Goal: Task Accomplishment & Management: Complete application form

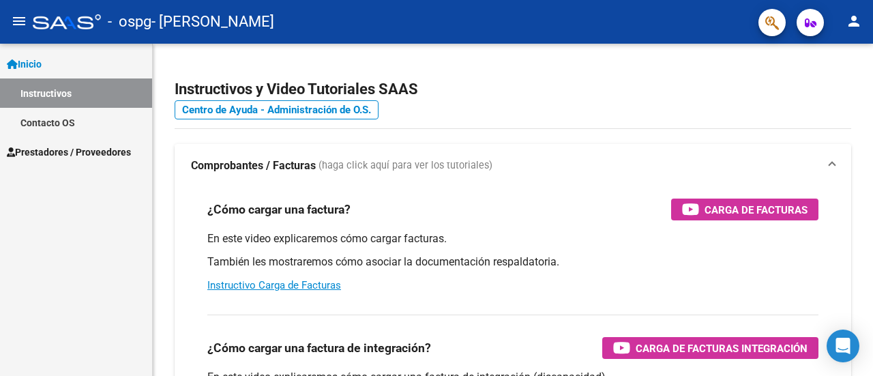
click at [101, 155] on span "Prestadores / Proveedores" at bounding box center [69, 152] width 124 height 15
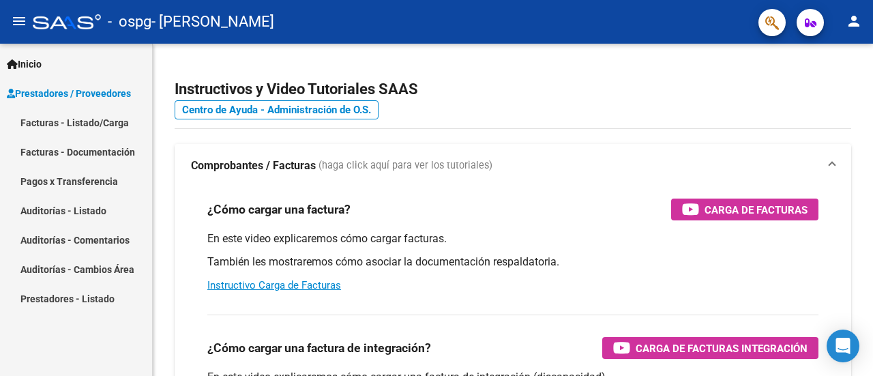
click at [99, 126] on link "Facturas - Listado/Carga" at bounding box center [76, 122] width 152 height 29
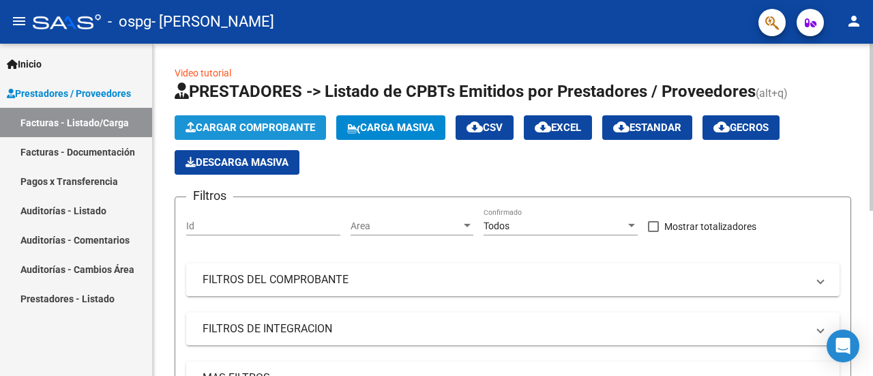
click at [269, 127] on span "Cargar Comprobante" at bounding box center [251, 127] width 130 height 12
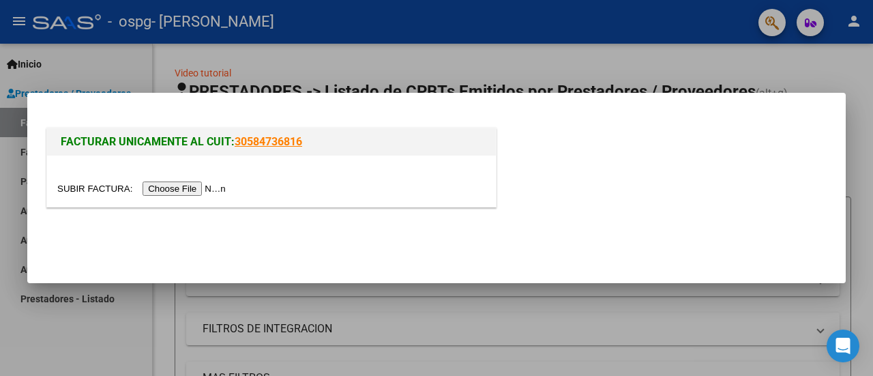
click at [181, 190] on input "file" at bounding box center [143, 188] width 173 height 14
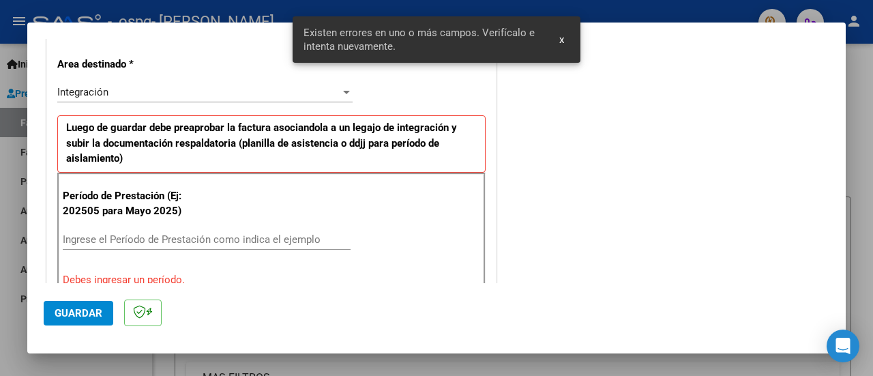
scroll to position [340, 0]
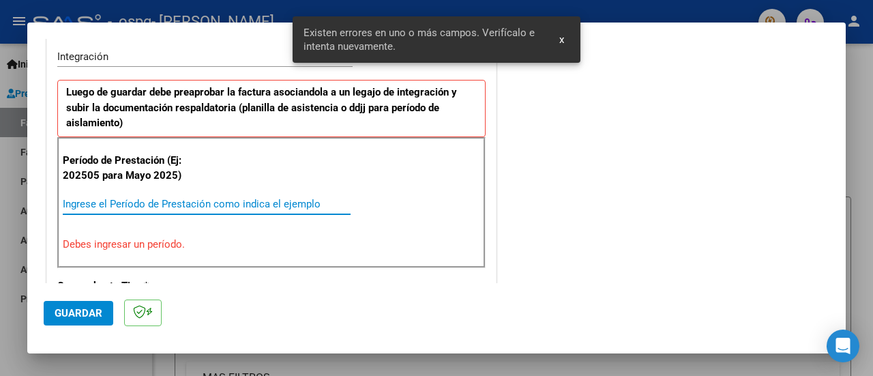
click at [149, 207] on input "Ingrese el Período de Prestación como indica el ejemplo" at bounding box center [207, 204] width 288 height 12
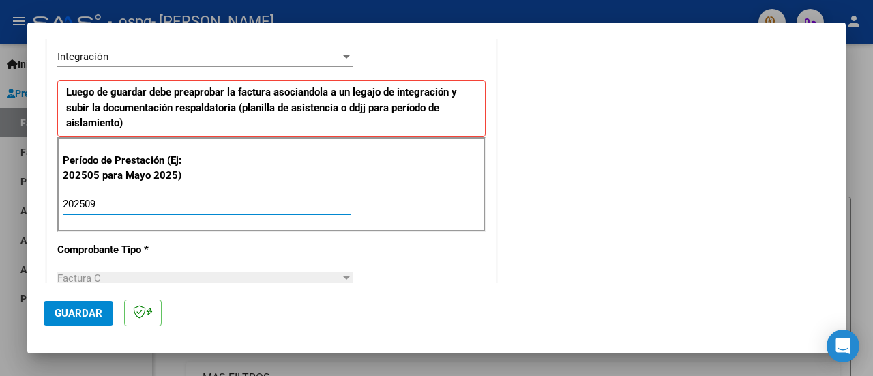
type input "202509"
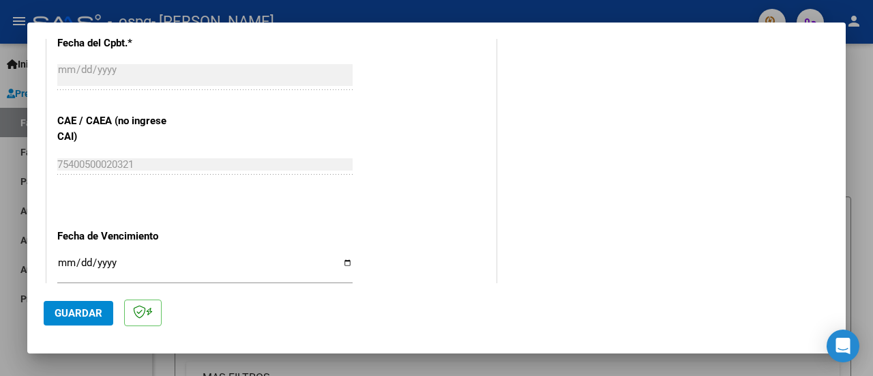
scroll to position [984, 0]
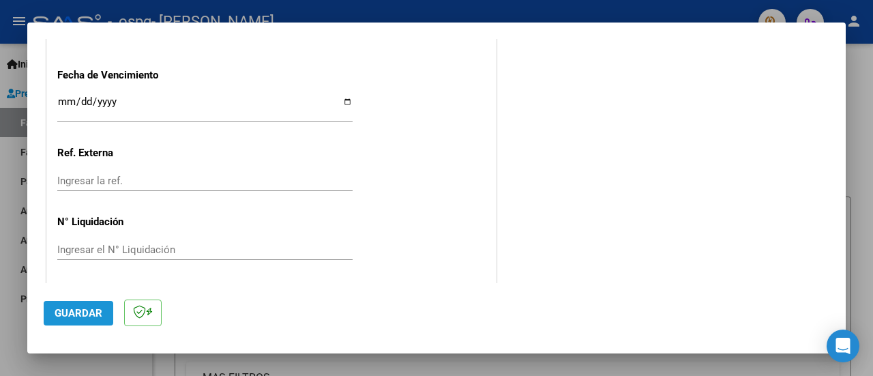
click at [108, 309] on button "Guardar" at bounding box center [79, 313] width 70 height 25
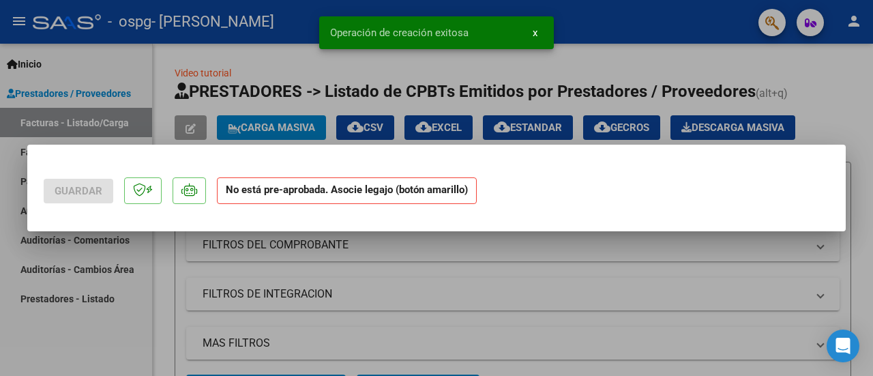
scroll to position [0, 0]
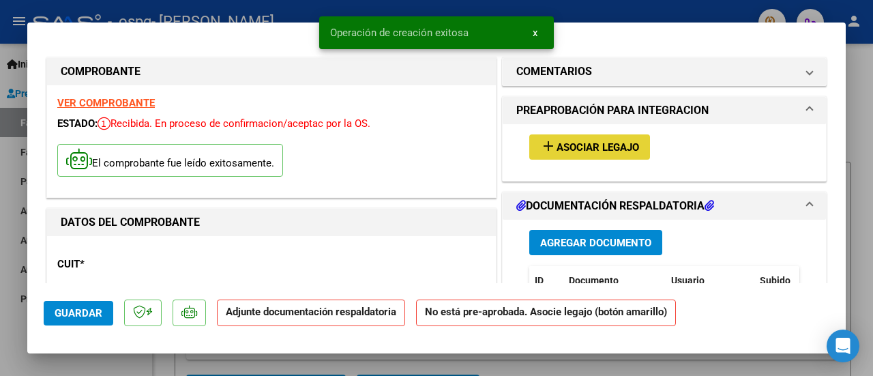
click at [561, 144] on span "Asociar Legajo" at bounding box center [598, 147] width 83 height 12
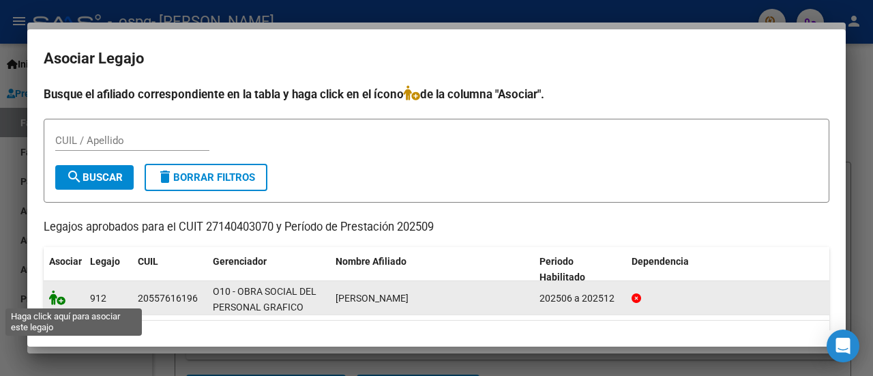
click at [59, 299] on icon at bounding box center [57, 297] width 16 height 15
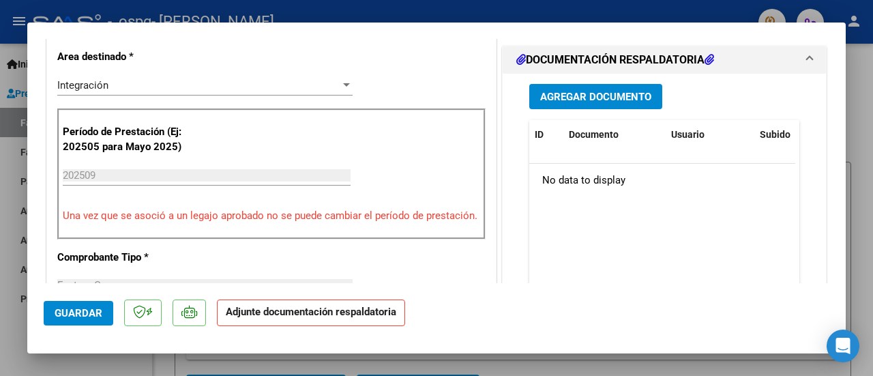
scroll to position [348, 0]
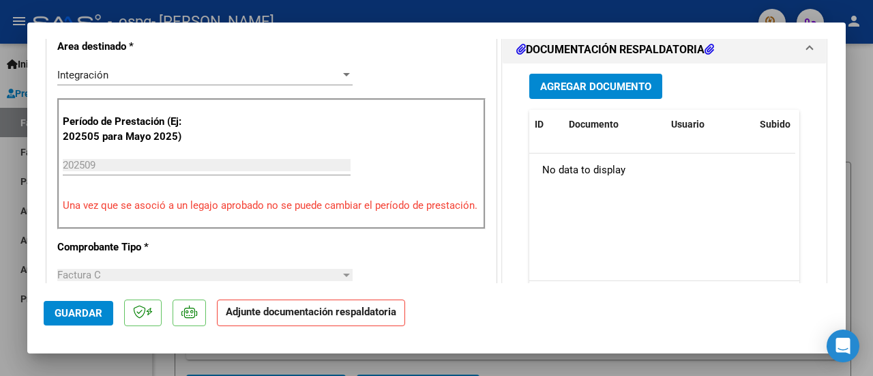
click at [590, 95] on button "Agregar Documento" at bounding box center [595, 86] width 133 height 25
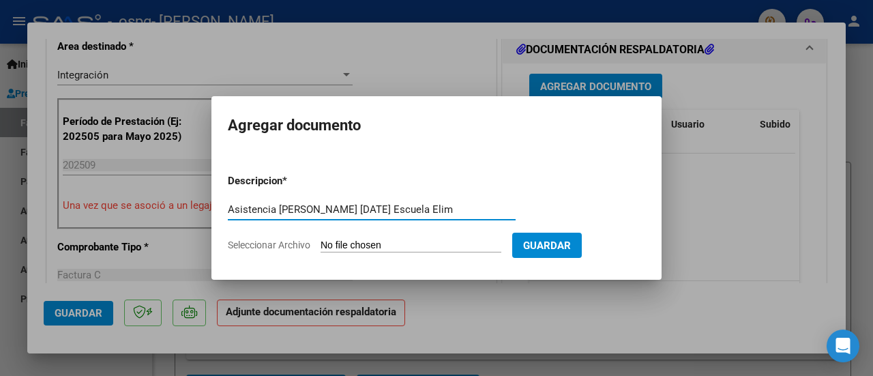
type input "Asistencia Erik Ozorio Septiembre 2025 Escuela Elim"
click at [351, 242] on input "Seleccionar Archivo" at bounding box center [411, 245] width 181 height 13
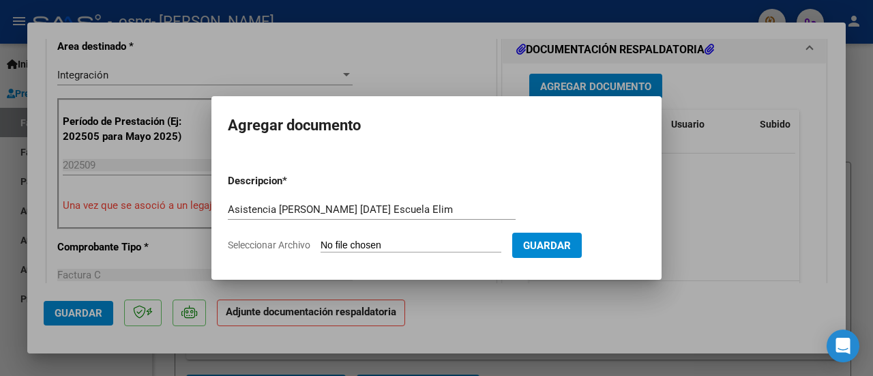
type input "C:\fakepath\Asistencia Erik Ozorio Septiembre 2025 Escuela Elim.pdf"
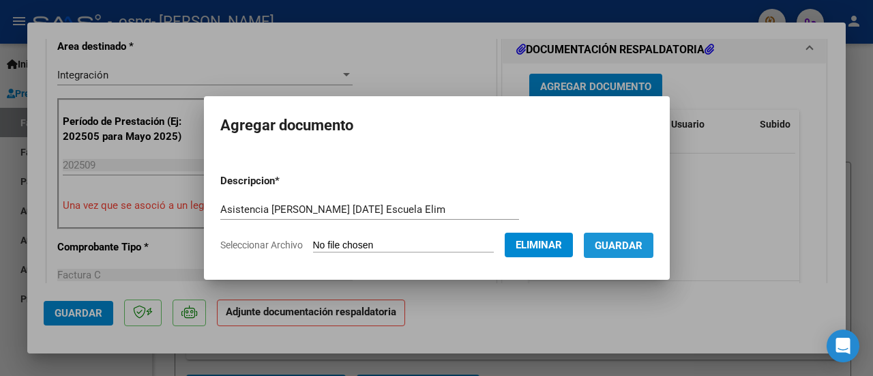
click at [633, 255] on button "Guardar" at bounding box center [619, 245] width 70 height 25
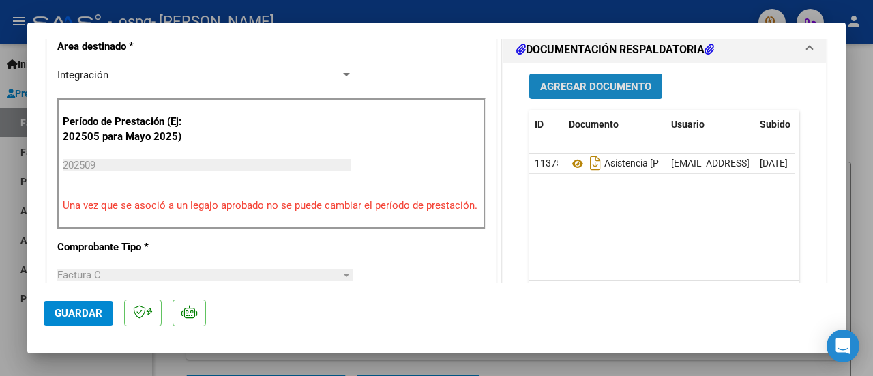
click at [544, 82] on span "Agregar Documento" at bounding box center [595, 86] width 111 height 12
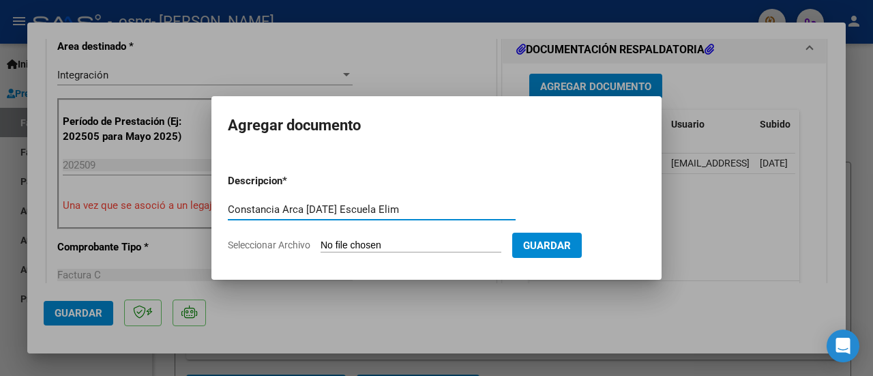
type input "Constancia Arca [DATE] Escuela Elim"
click at [350, 244] on input "Seleccionar Archivo" at bounding box center [411, 245] width 181 height 13
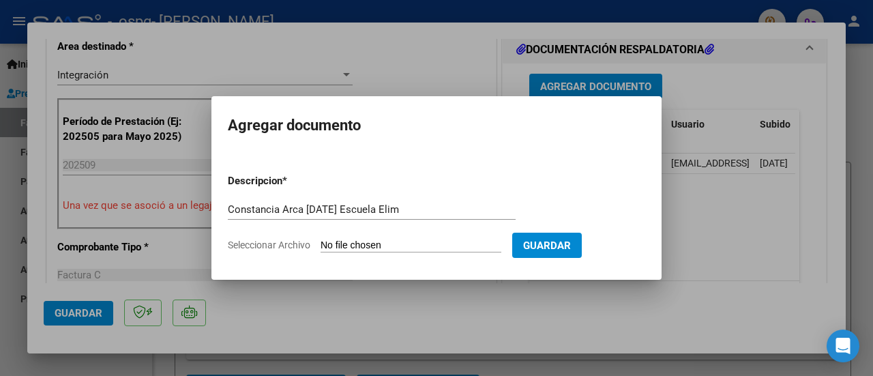
type input "C:\fakepath\Constancia Arca Afip [DATE] Escuela Elim.pdf"
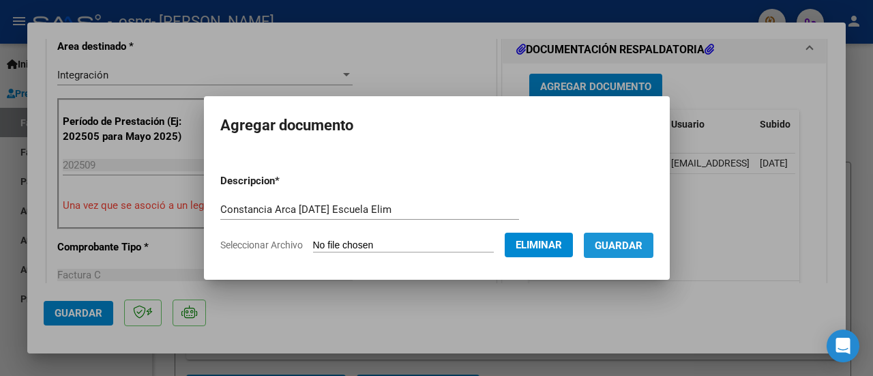
click at [643, 242] on span "Guardar" at bounding box center [619, 245] width 48 height 12
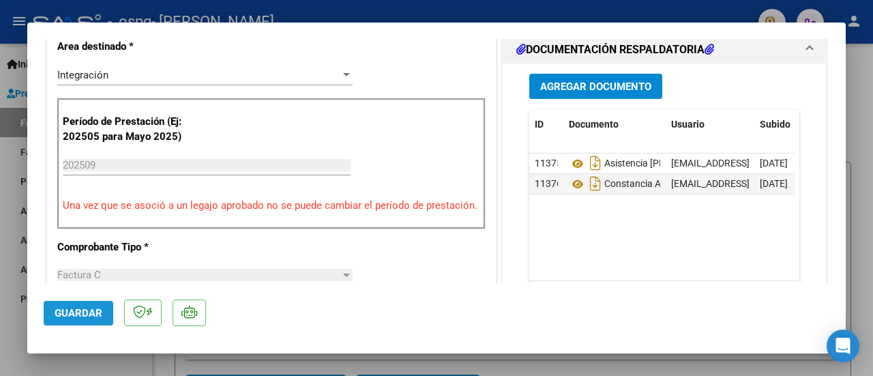
click at [89, 316] on span "Guardar" at bounding box center [79, 313] width 48 height 12
click at [851, 52] on div at bounding box center [436, 188] width 873 height 376
type input "$ 0,00"
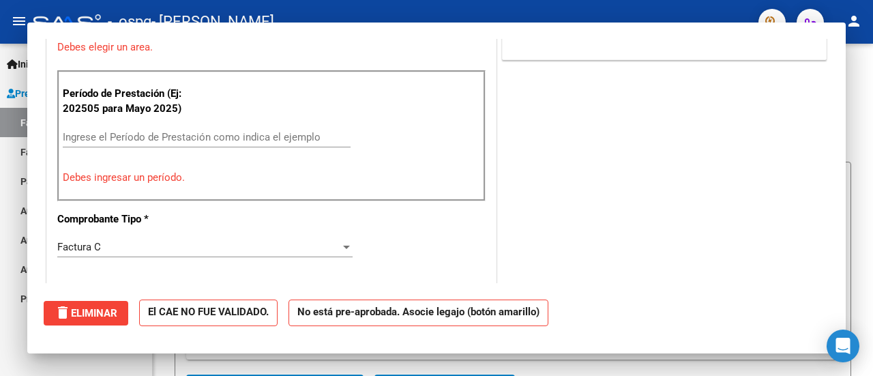
scroll to position [289, 0]
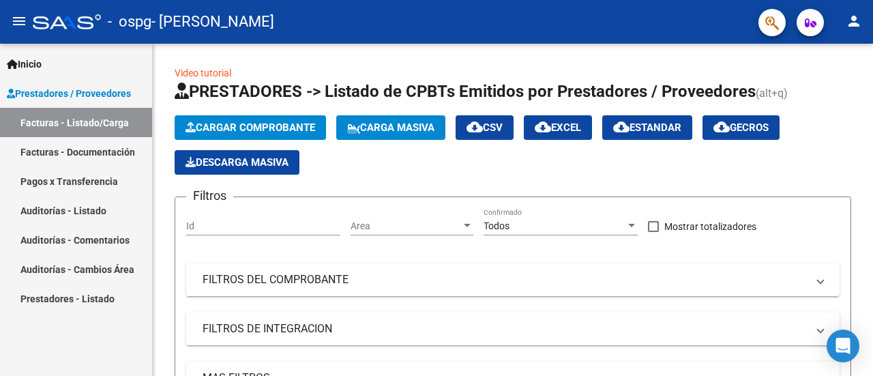
click at [101, 151] on link "Facturas - Documentación" at bounding box center [76, 151] width 152 height 29
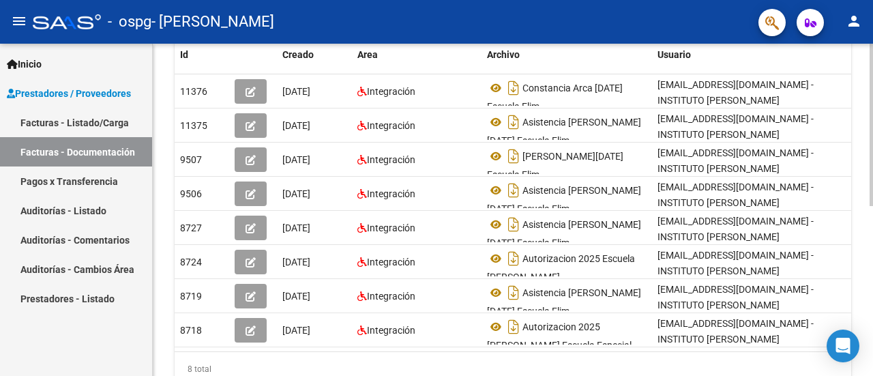
scroll to position [286, 0]
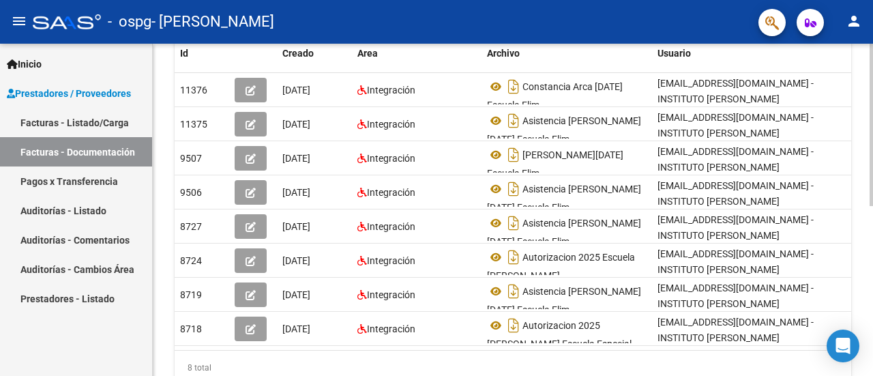
click at [872, 291] on div at bounding box center [871, 269] width 3 height 162
click at [115, 117] on link "Facturas - Listado/Carga" at bounding box center [76, 122] width 152 height 29
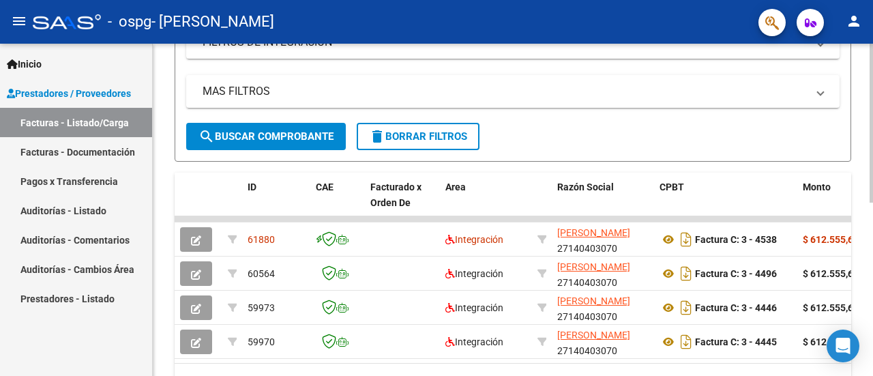
scroll to position [362, 0]
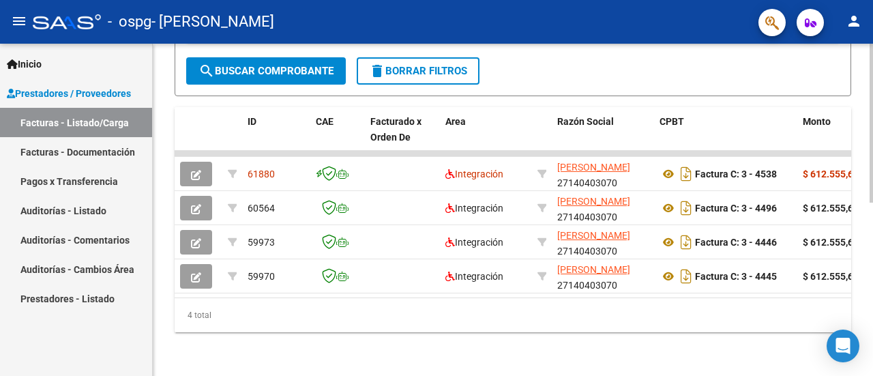
click at [872, 274] on div at bounding box center [871, 296] width 3 height 159
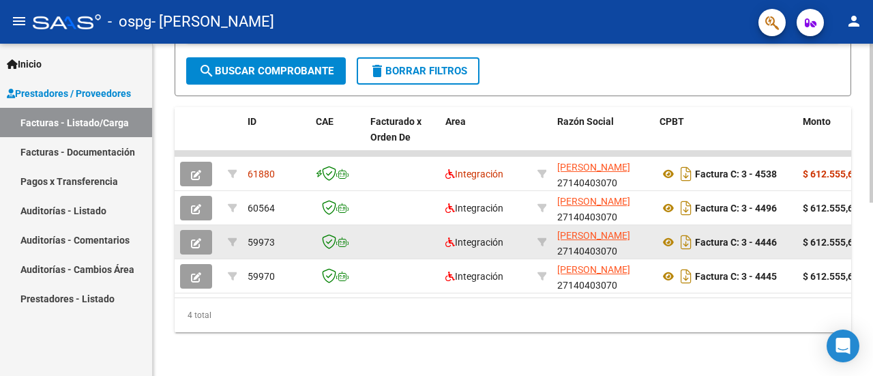
click at [302, 240] on datatable-body-cell "59973" at bounding box center [276, 241] width 68 height 33
click at [419, 225] on datatable-body-cell at bounding box center [402, 241] width 75 height 33
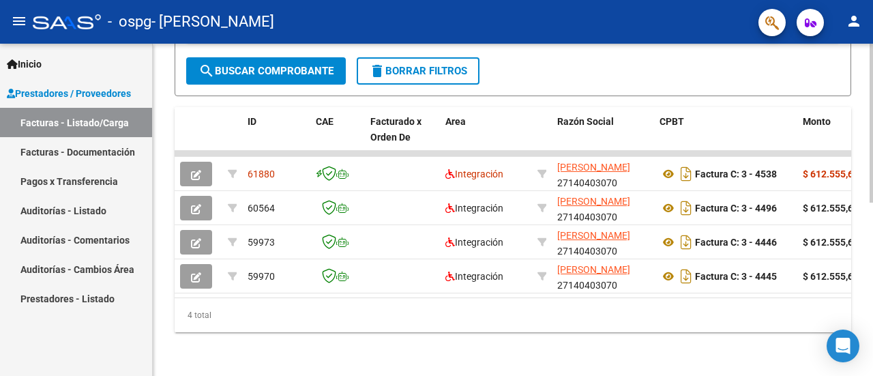
click at [870, 282] on div at bounding box center [871, 296] width 3 height 159
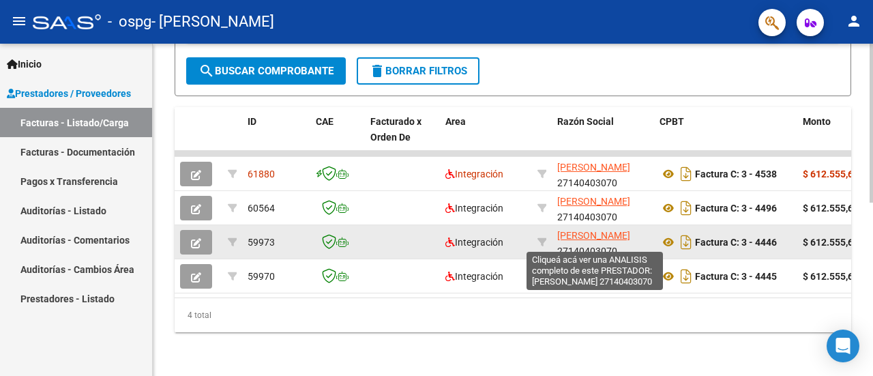
click at [585, 230] on span "[PERSON_NAME]" at bounding box center [593, 235] width 73 height 11
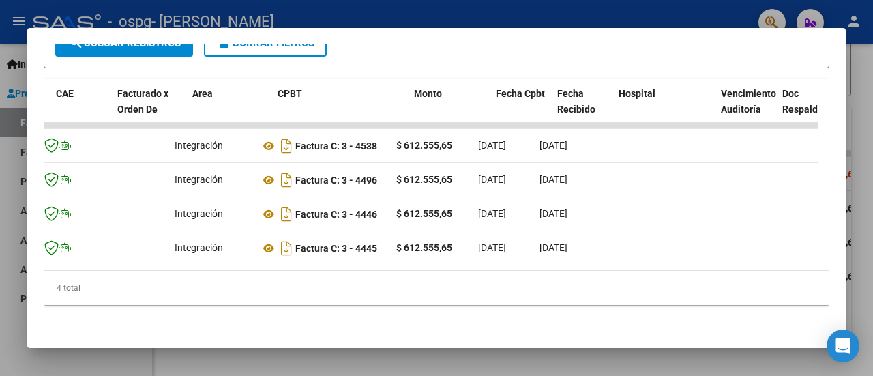
scroll to position [0, 0]
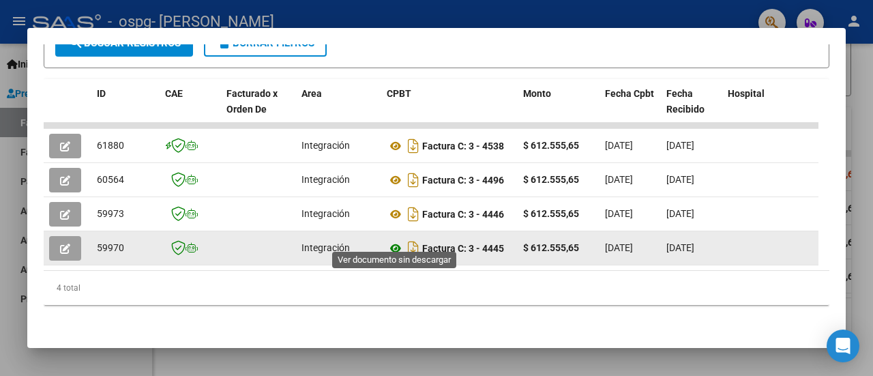
click at [396, 244] on icon at bounding box center [396, 248] width 18 height 16
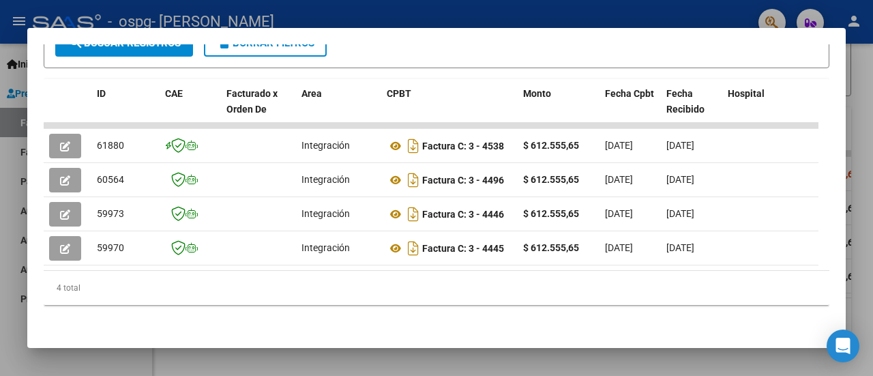
click at [857, 69] on div at bounding box center [436, 188] width 873 height 376
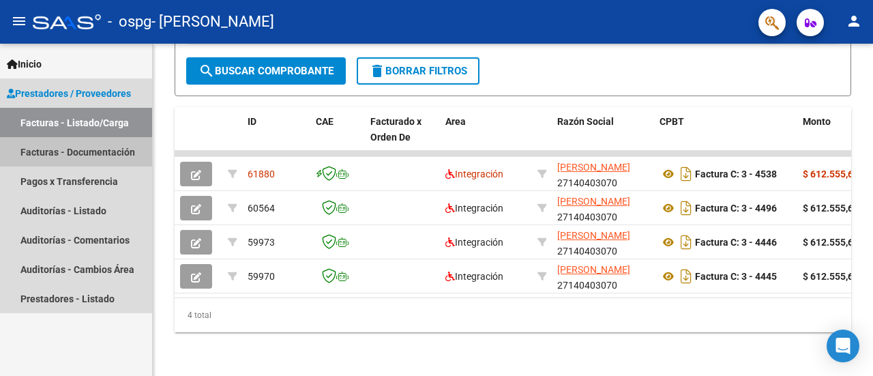
click at [80, 145] on link "Facturas - Documentación" at bounding box center [76, 151] width 152 height 29
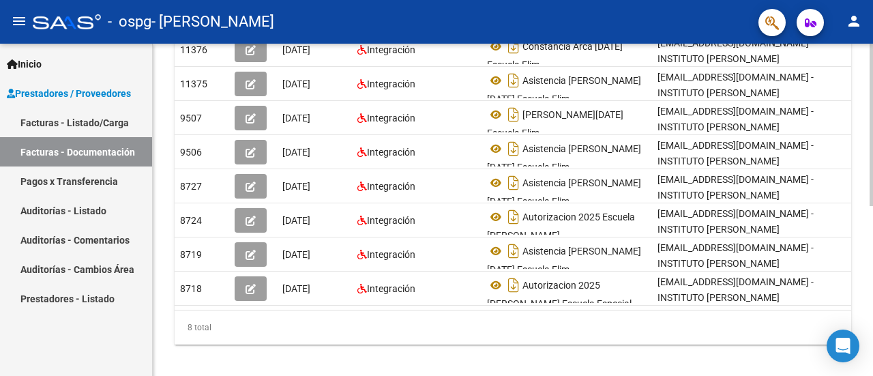
click at [872, 260] on div at bounding box center [871, 288] width 3 height 162
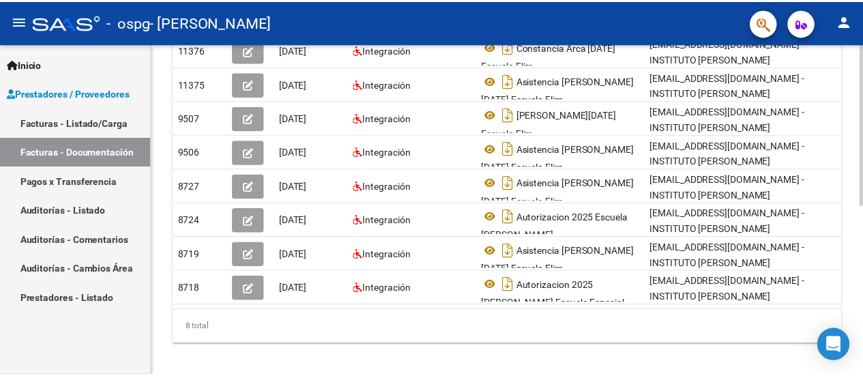
scroll to position [326, 0]
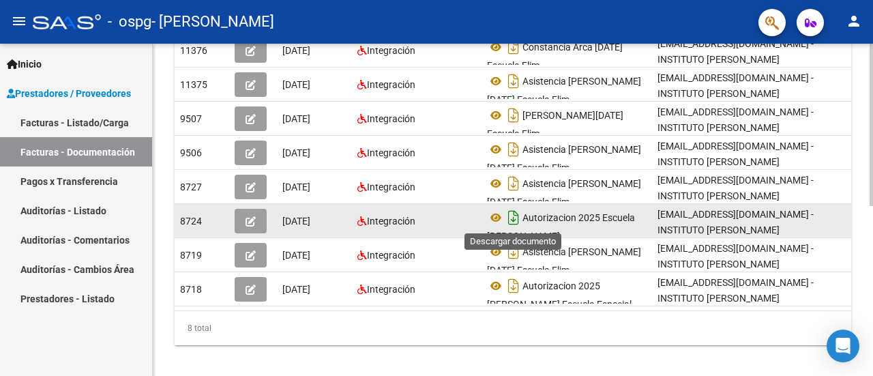
click at [513, 220] on icon "Descargar documento" at bounding box center [514, 218] width 18 height 22
click at [273, 369] on div "PRESTADORES -> Comprobantes - Documentación Respaldatoria cloud_download Export…" at bounding box center [513, 53] width 720 height 671
click at [851, 25] on mat-icon "person" at bounding box center [854, 21] width 16 height 16
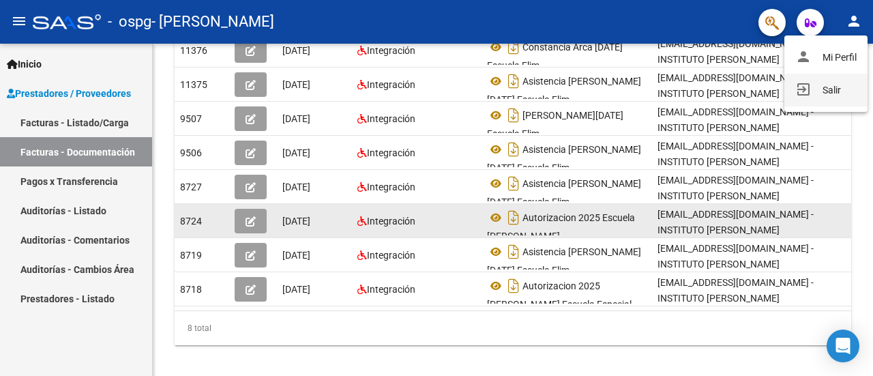
click at [799, 95] on mat-icon "exit_to_app" at bounding box center [803, 89] width 16 height 16
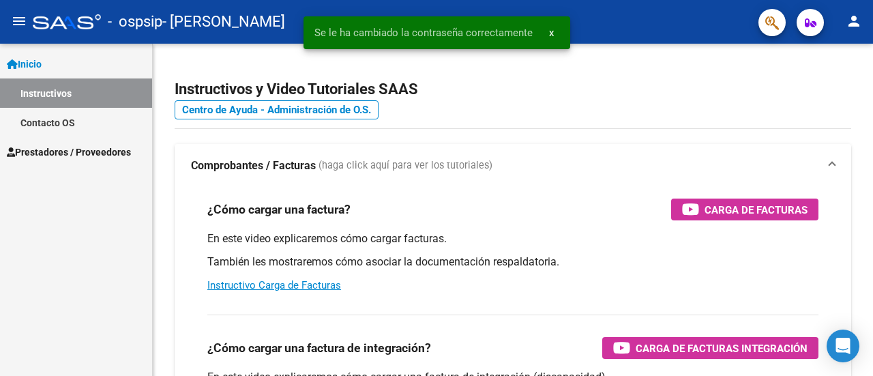
click at [80, 158] on span "Prestadores / Proveedores" at bounding box center [69, 152] width 124 height 15
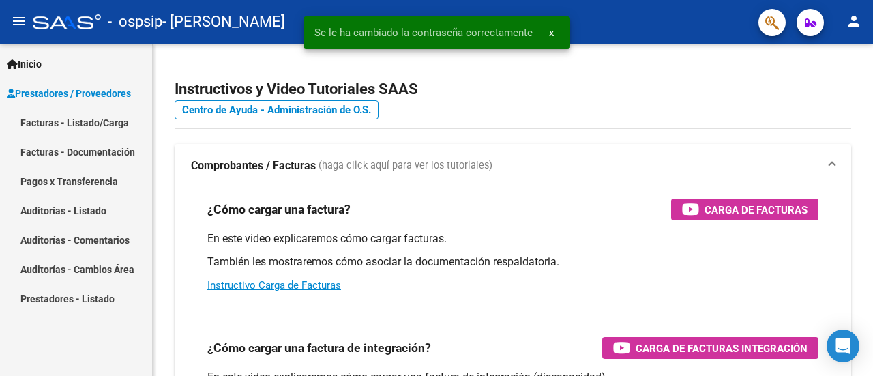
click at [111, 118] on link "Facturas - Listado/Carga" at bounding box center [76, 122] width 152 height 29
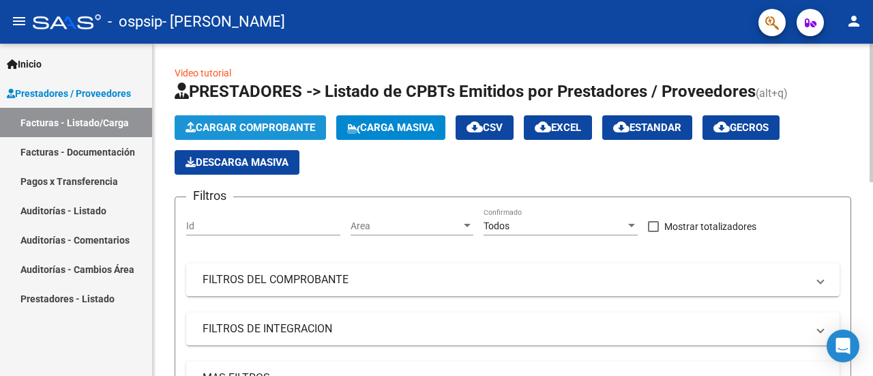
click at [263, 129] on span "Cargar Comprobante" at bounding box center [251, 127] width 130 height 12
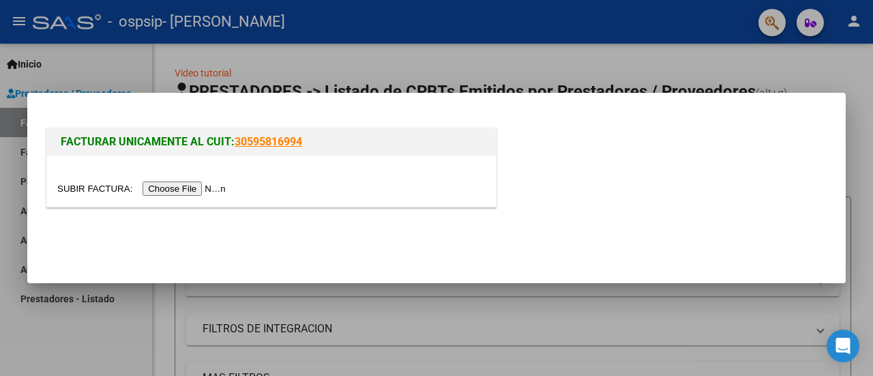
click at [178, 190] on input "file" at bounding box center [143, 188] width 173 height 14
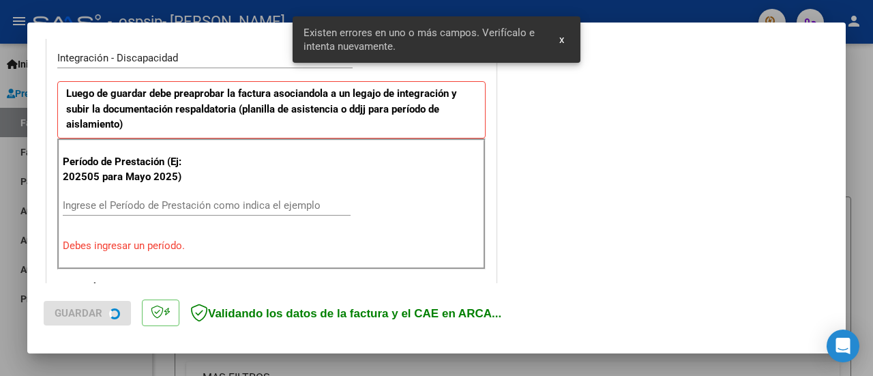
scroll to position [340, 0]
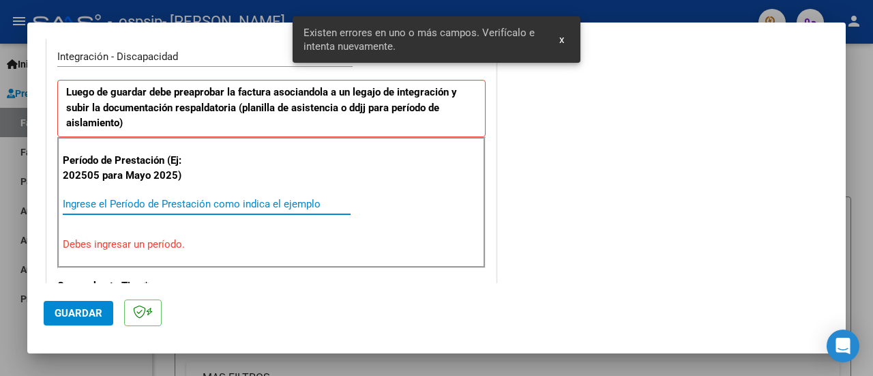
click at [261, 201] on input "Ingrese el Período de Prestación como indica el ejemplo" at bounding box center [207, 204] width 288 height 12
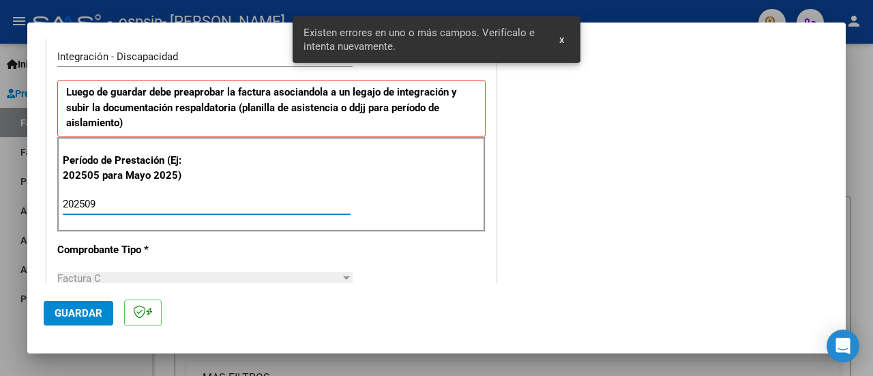
type input "202509"
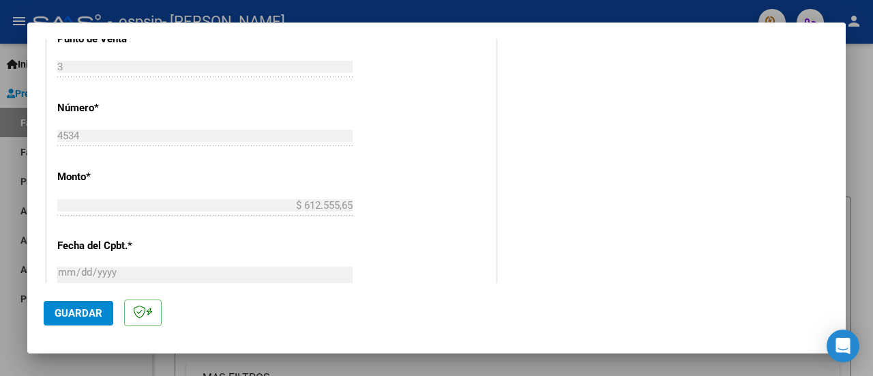
scroll to position [984, 0]
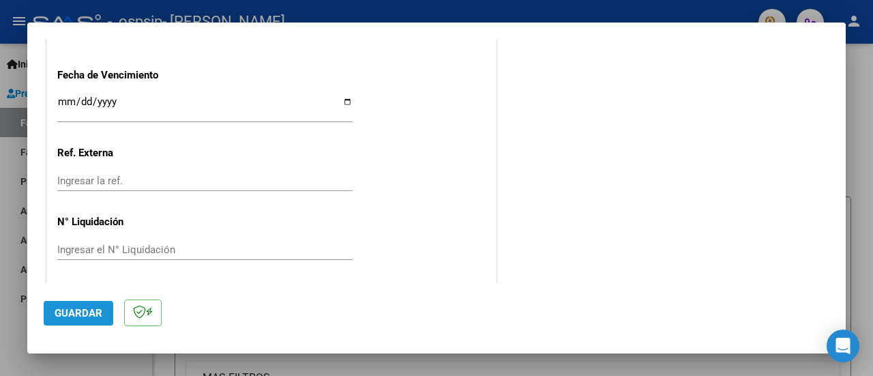
click at [70, 306] on button "Guardar" at bounding box center [79, 313] width 70 height 25
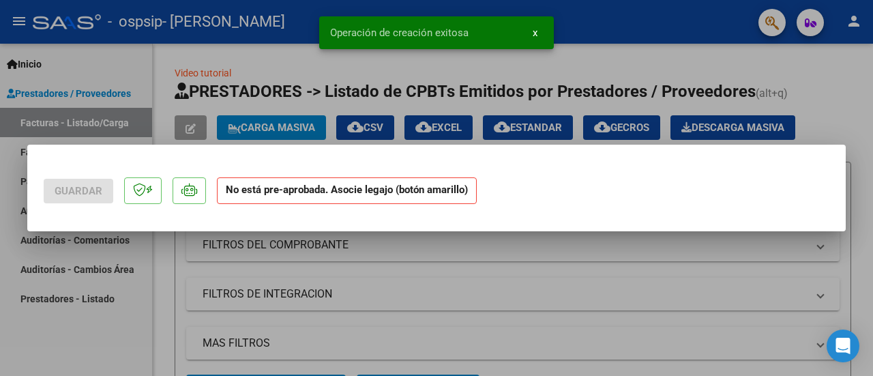
scroll to position [0, 0]
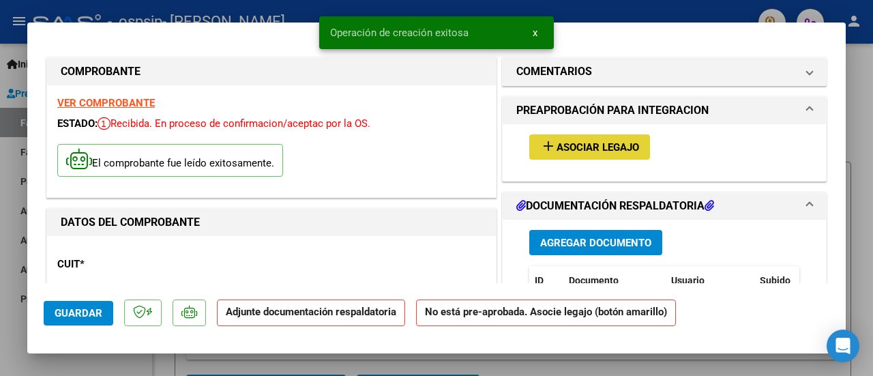
click at [604, 141] on span "Asociar Legajo" at bounding box center [598, 147] width 83 height 12
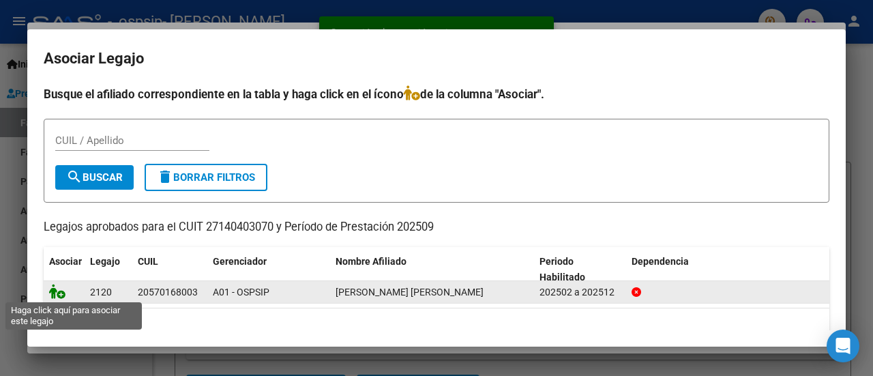
click at [57, 290] on icon at bounding box center [57, 291] width 16 height 15
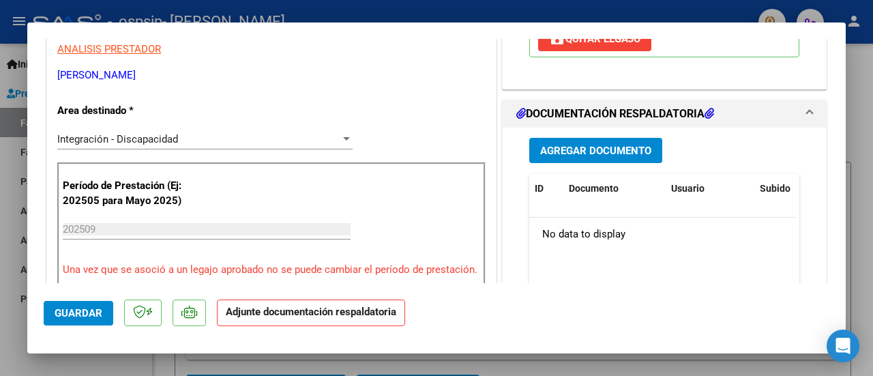
scroll to position [286, 0]
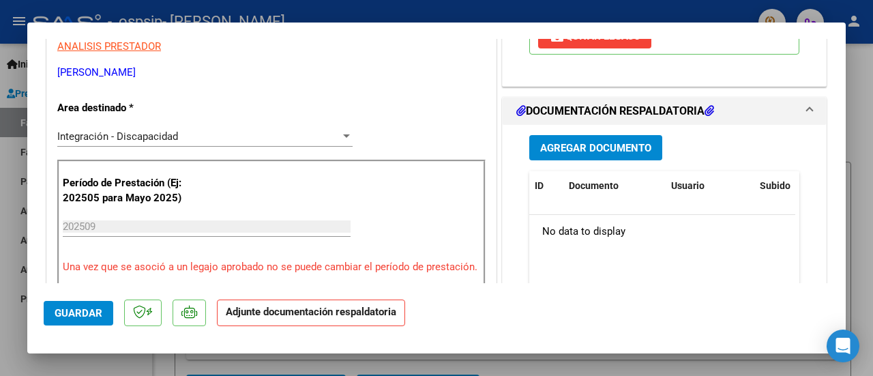
click at [585, 154] on span "Agregar Documento" at bounding box center [595, 148] width 111 height 12
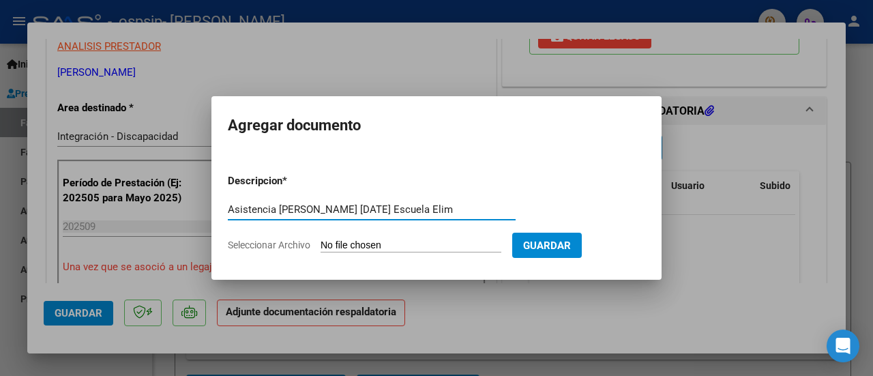
scroll to position [0, 1]
type input "Asistencia [PERSON_NAME] [DATE] Escuela Elim"
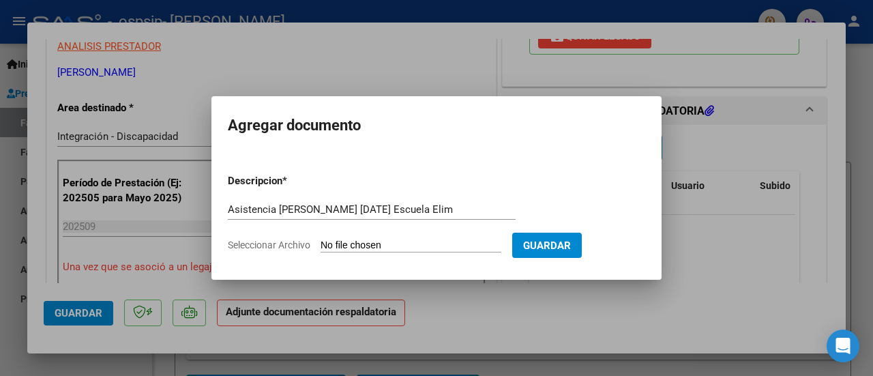
scroll to position [0, 0]
click at [350, 234] on form "Descripcion * Asistencia [PERSON_NAME] [DATE] Escuela Elim Escriba aquí una des…" at bounding box center [436, 213] width 417 height 100
click at [341, 246] on input "Seleccionar Archivo" at bounding box center [411, 245] width 181 height 13
type input "C:\fakepath\Asistencia [PERSON_NAME] [DATE] Escuela Elim.pdf"
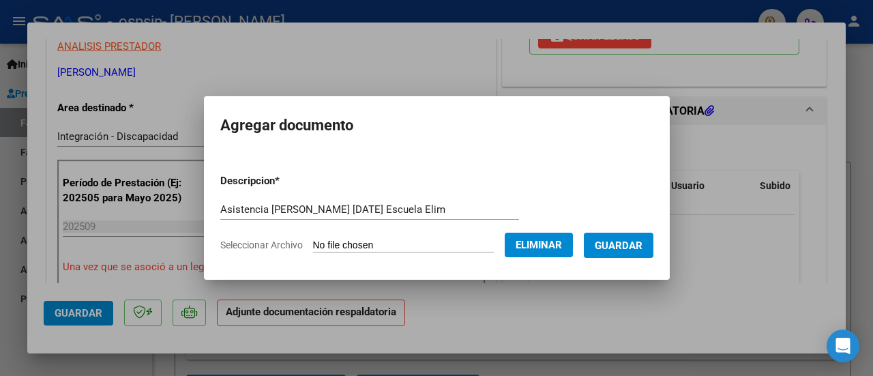
click at [617, 251] on button "Guardar" at bounding box center [619, 245] width 70 height 25
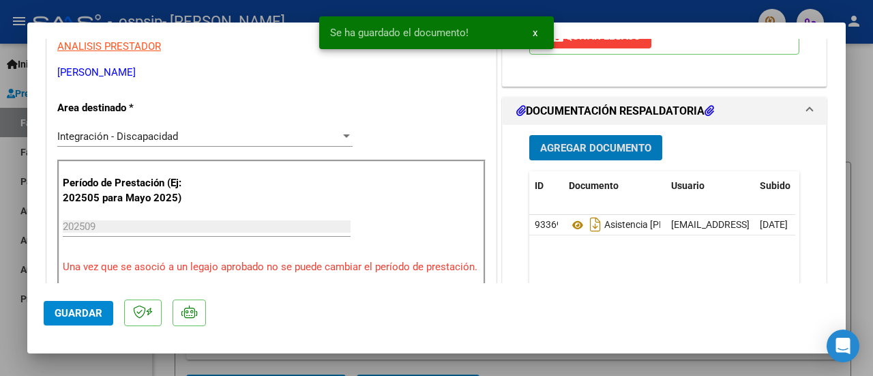
click at [565, 154] on span "Agregar Documento" at bounding box center [595, 148] width 111 height 12
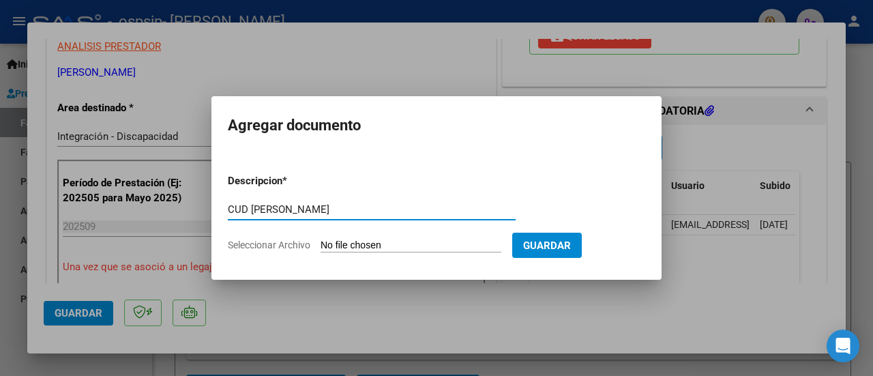
type input "CUD [PERSON_NAME]"
click at [340, 243] on input "Seleccionar Archivo" at bounding box center [411, 245] width 181 height 13
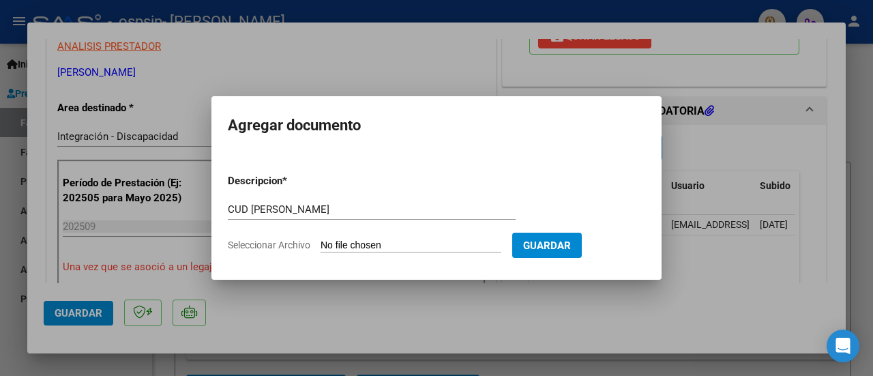
type input "C:\fakepath\CUD [PERSON_NAME].pdf"
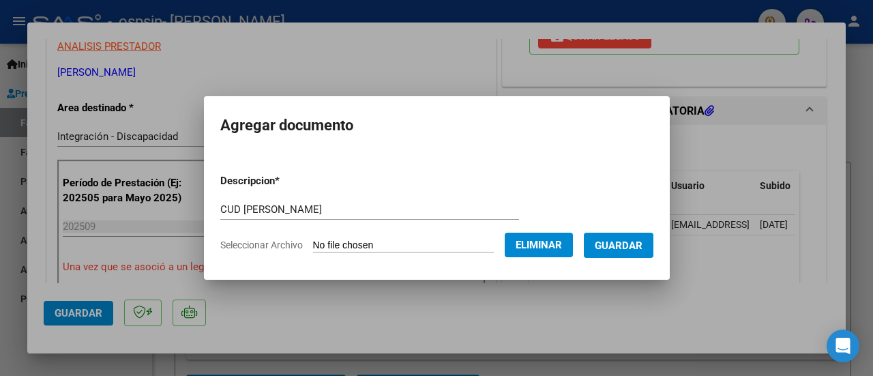
click at [626, 239] on span "Guardar" at bounding box center [619, 245] width 48 height 12
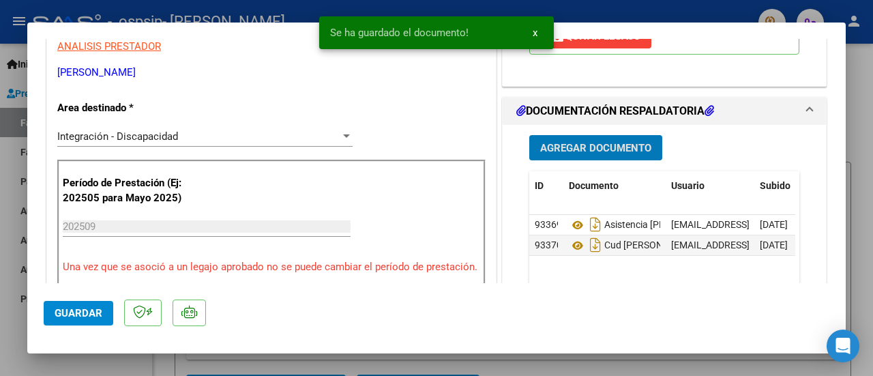
click at [562, 154] on span "Agregar Documento" at bounding box center [595, 148] width 111 height 12
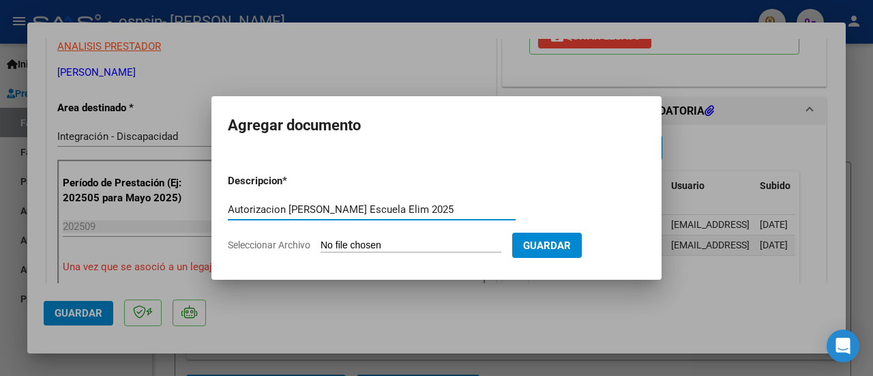
type input "Autorizacion [PERSON_NAME] Escuela Elim 2025"
click at [382, 240] on input "Seleccionar Archivo" at bounding box center [411, 245] width 181 height 13
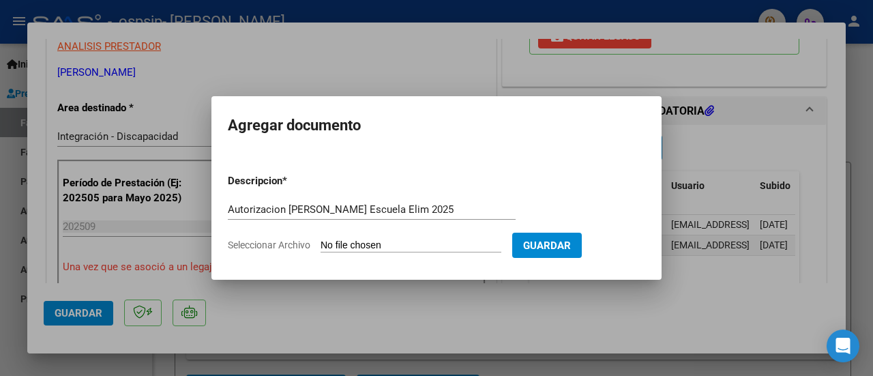
type input "C:\fakepath\Autorizacion [PERSON_NAME] 2025 Escuela Elim.pdf"
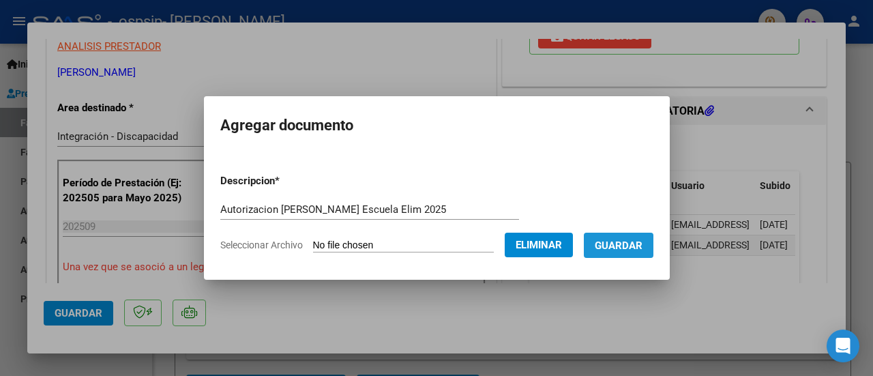
click at [625, 248] on span "Guardar" at bounding box center [619, 245] width 48 height 12
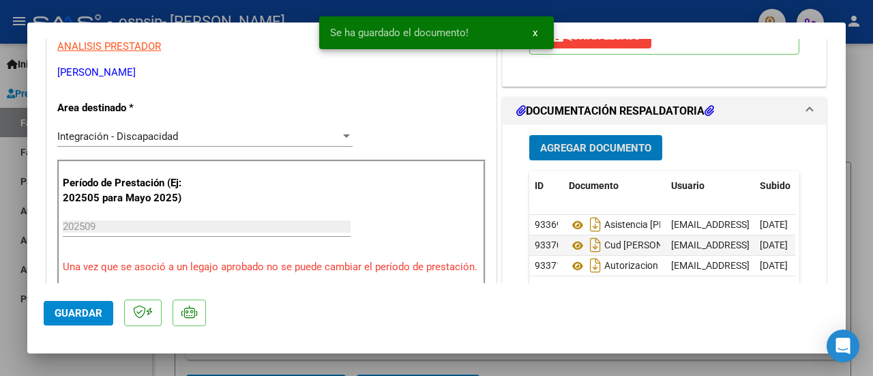
click at [583, 154] on span "Agregar Documento" at bounding box center [595, 148] width 111 height 12
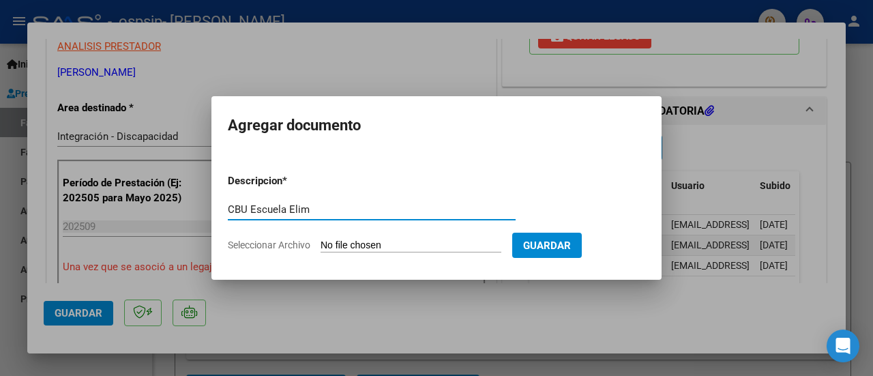
type input "CBU Escuela Elim"
click at [347, 250] on input "Seleccionar Archivo" at bounding box center [411, 245] width 181 height 13
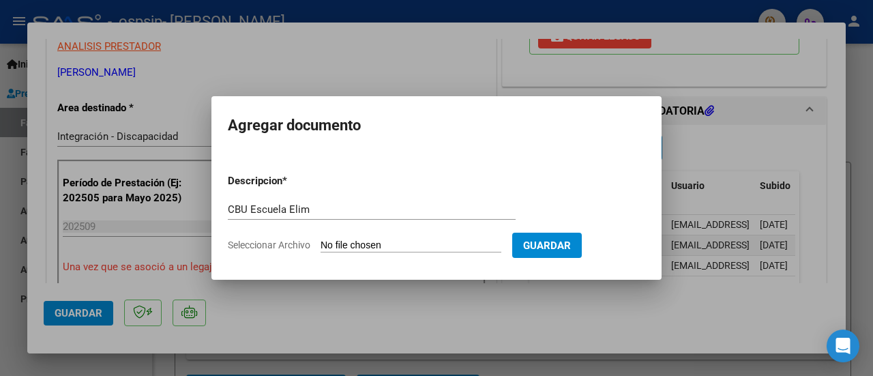
type input "C:\fakepath\Cbu Escuela Especial Instituto Elim.pdf"
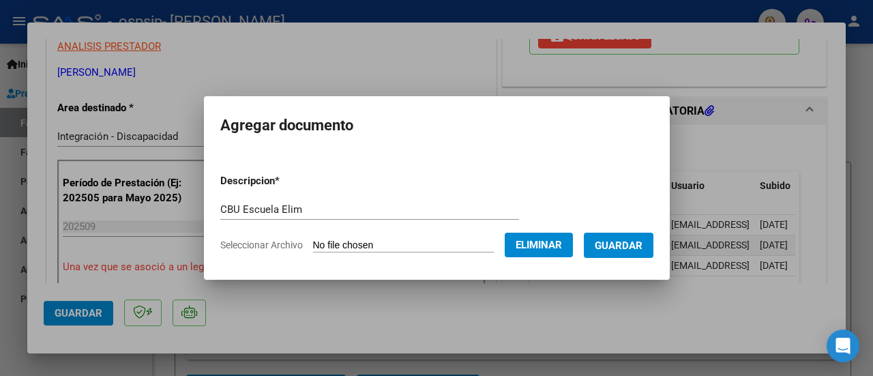
click at [626, 243] on span "Guardar" at bounding box center [619, 245] width 48 height 12
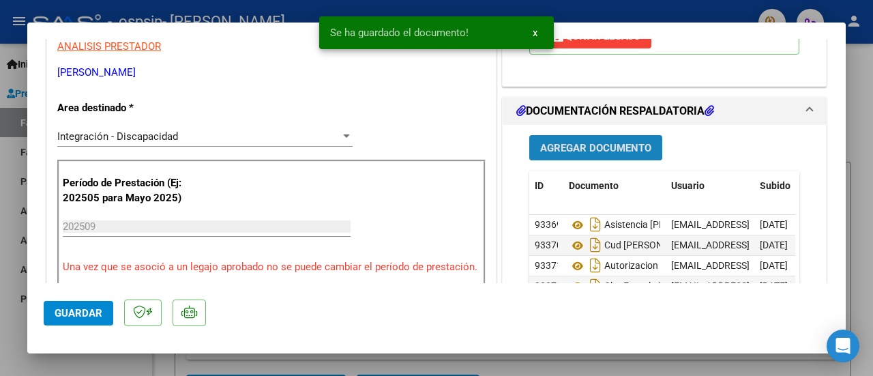
click at [604, 160] on button "Agregar Documento" at bounding box center [595, 147] width 133 height 25
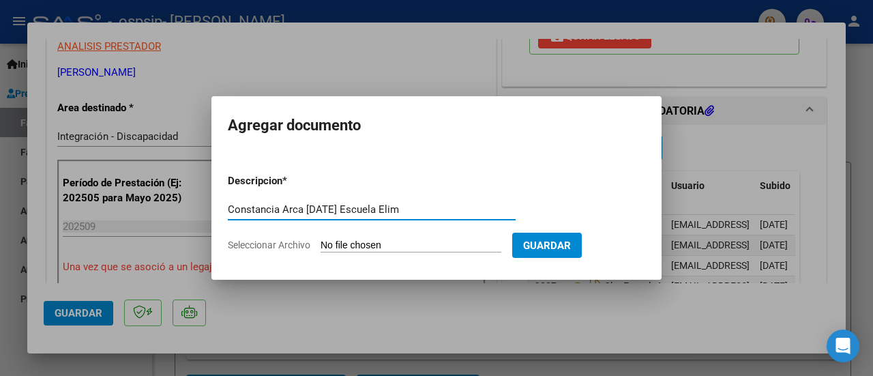
type input "Constancia Arca [DATE] Escuela Elim"
click at [351, 235] on form "Descripcion * Constancia Arca [DATE] Escuela Elim Escriba aquí una descripcion …" at bounding box center [436, 213] width 417 height 100
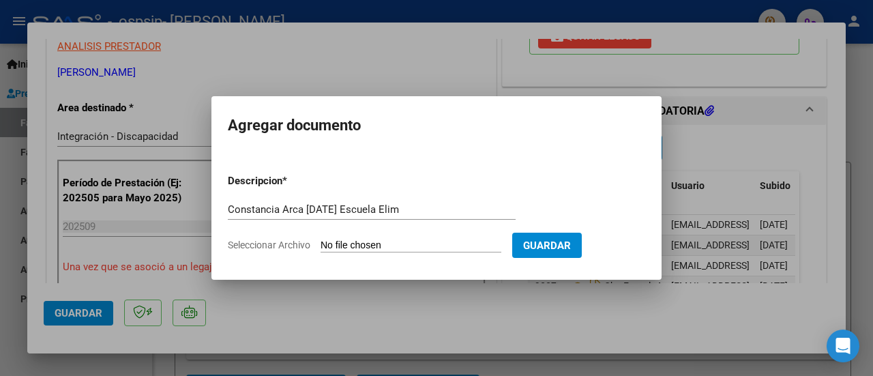
click at [341, 245] on input "Seleccionar Archivo" at bounding box center [411, 245] width 181 height 13
type input "C:\fakepath\Constancia Arca Afip [DATE] Escuela Elim.pdf"
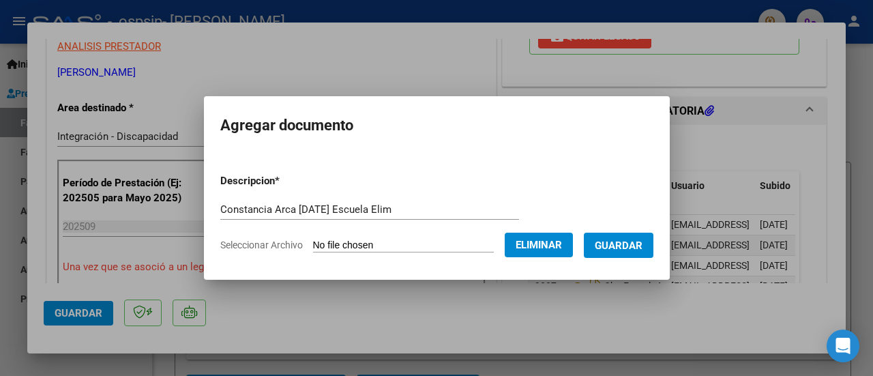
click at [629, 246] on span "Guardar" at bounding box center [619, 245] width 48 height 12
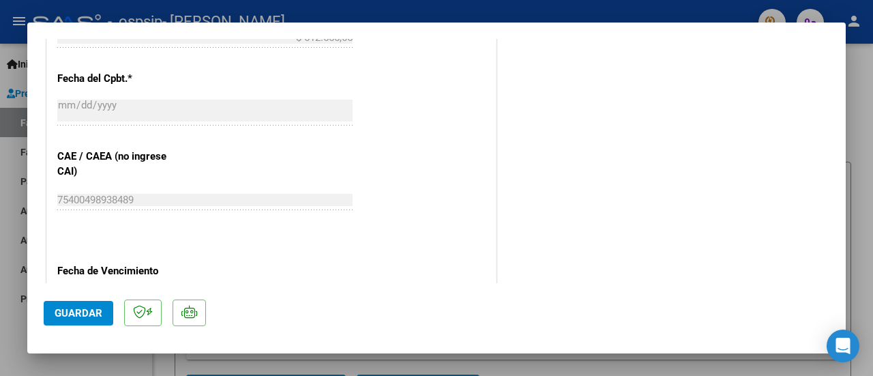
scroll to position [828, 0]
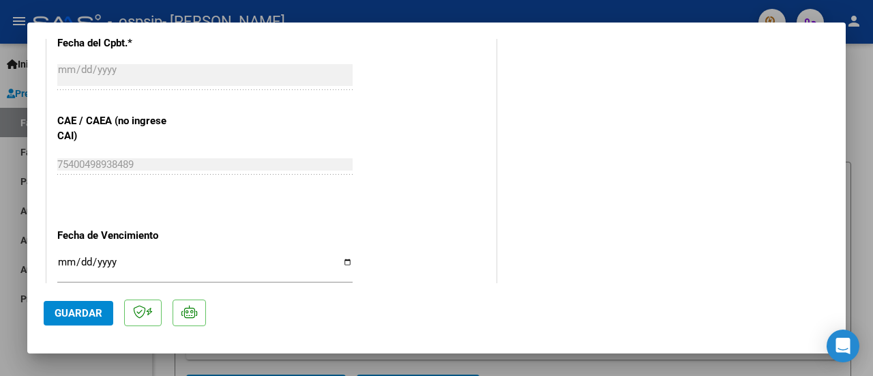
click at [91, 310] on span "Guardar" at bounding box center [79, 313] width 48 height 12
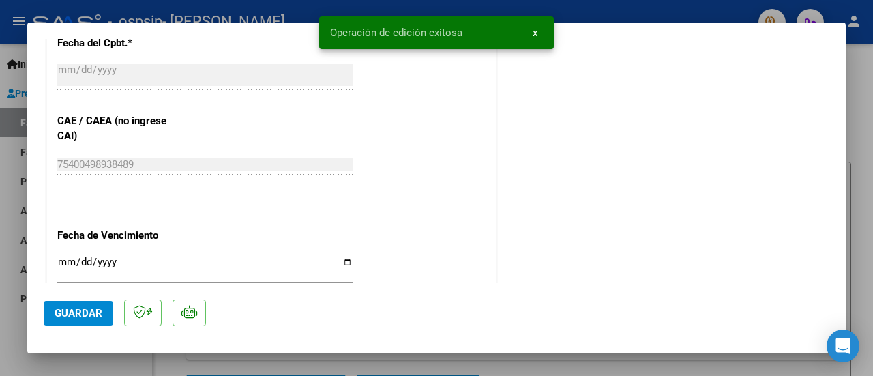
click at [701, 16] on div at bounding box center [436, 188] width 873 height 376
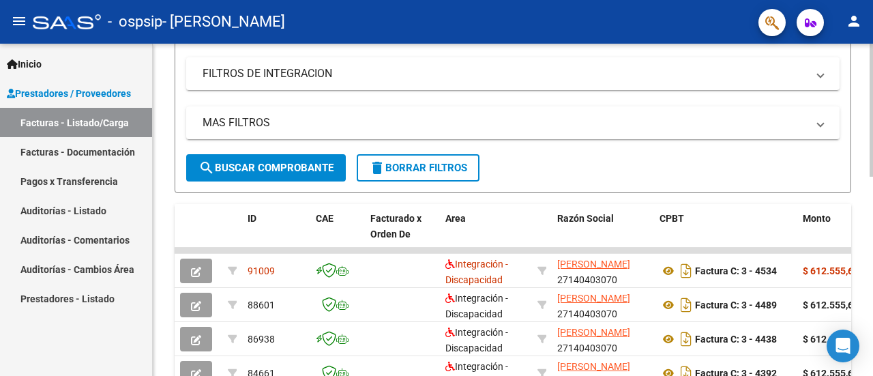
scroll to position [16, 0]
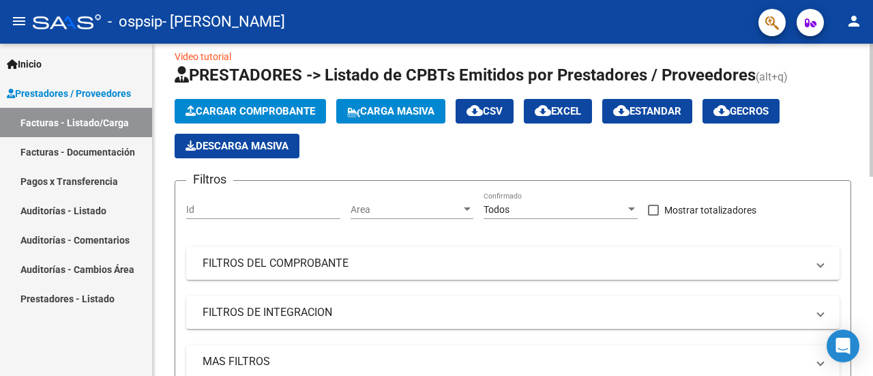
click at [871, 119] on div at bounding box center [871, 116] width 3 height 133
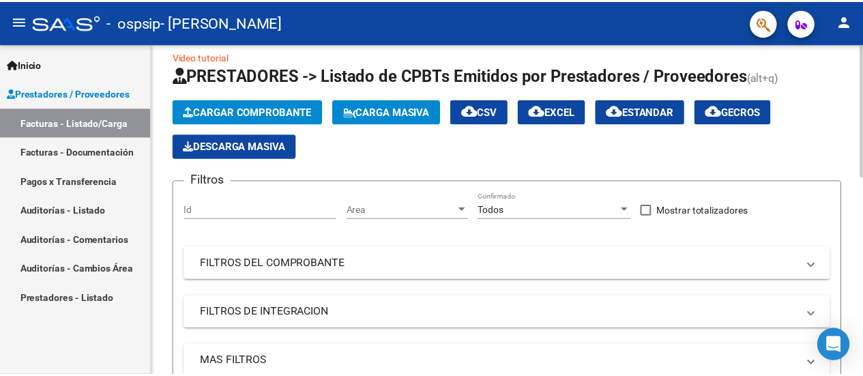
scroll to position [0, 0]
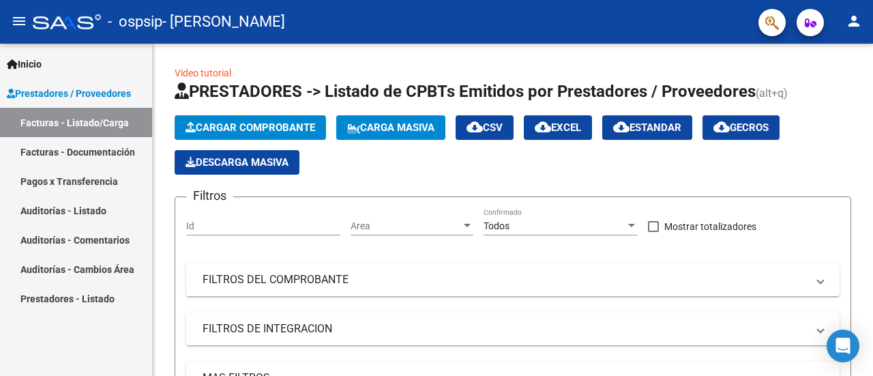
click at [848, 31] on button "person" at bounding box center [853, 21] width 27 height 27
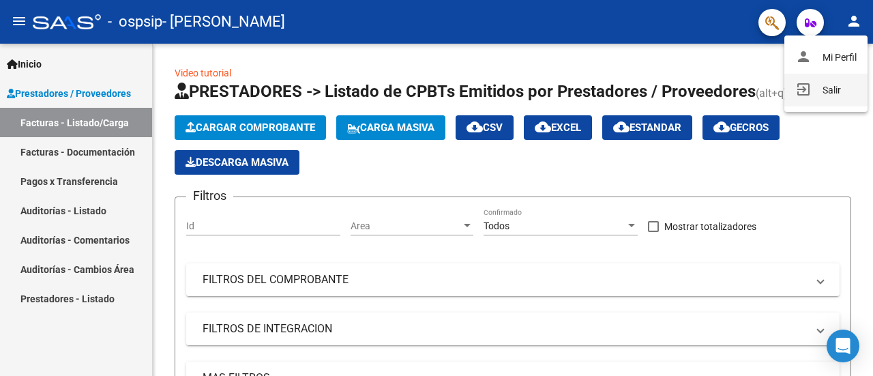
click at [819, 98] on button "exit_to_app Salir" at bounding box center [825, 90] width 83 height 33
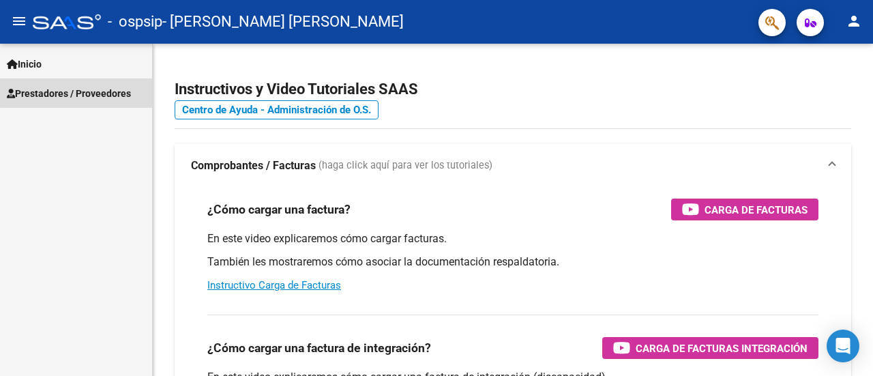
click at [88, 91] on span "Prestadores / Proveedores" at bounding box center [69, 93] width 124 height 15
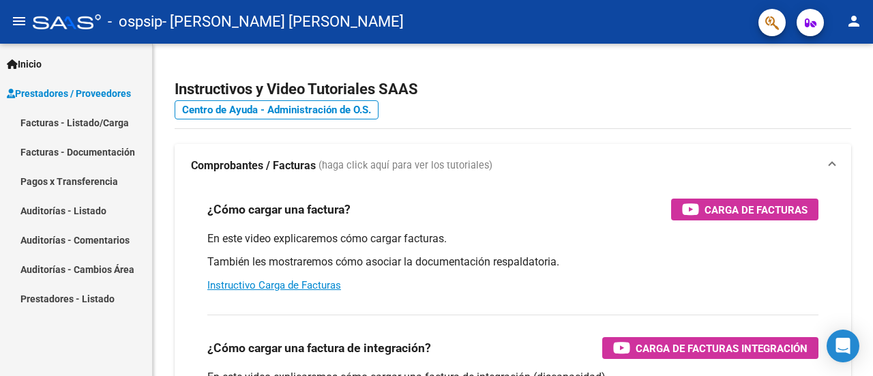
click at [78, 121] on link "Facturas - Listado/Carga" at bounding box center [76, 122] width 152 height 29
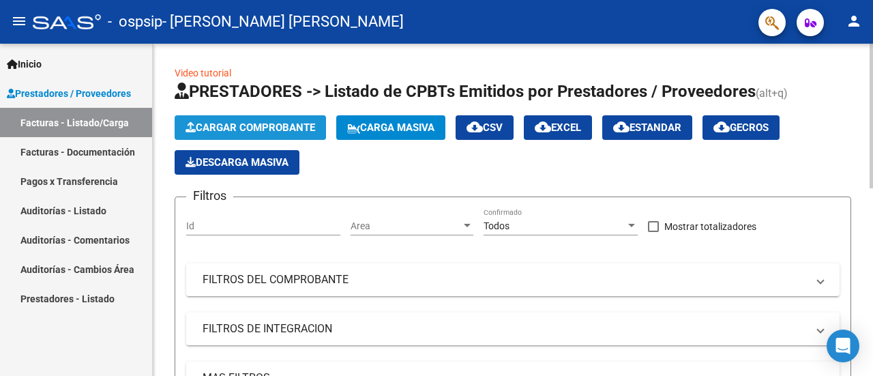
click at [295, 130] on span "Cargar Comprobante" at bounding box center [251, 127] width 130 height 12
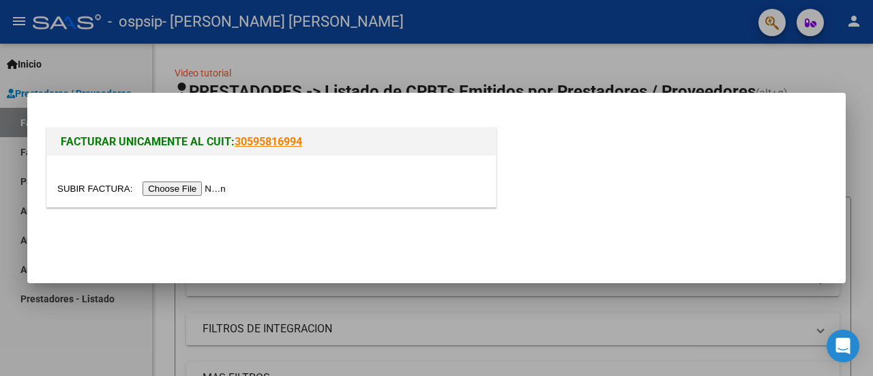
click at [157, 191] on input "file" at bounding box center [143, 188] width 173 height 14
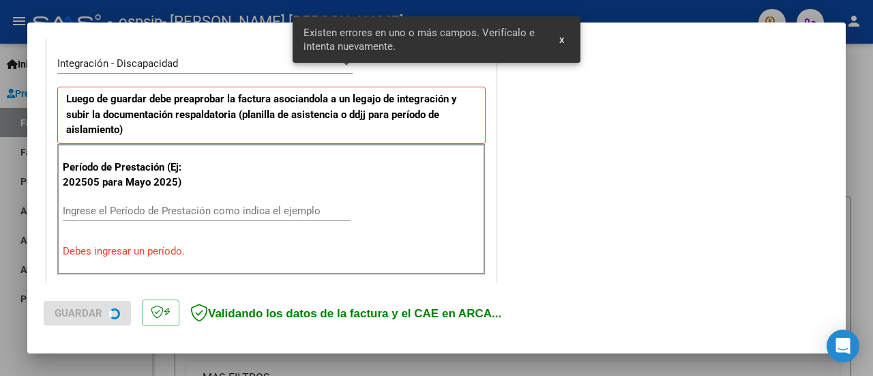
scroll to position [340, 0]
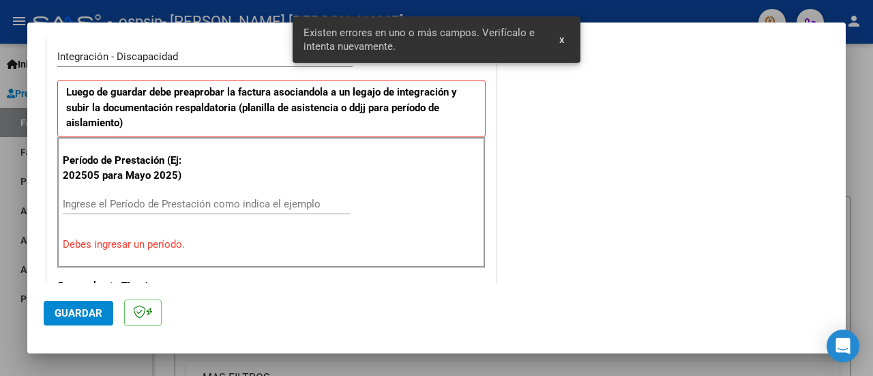
click at [186, 194] on div "Ingrese el Período de Prestación como indica el ejemplo" at bounding box center [207, 204] width 288 height 20
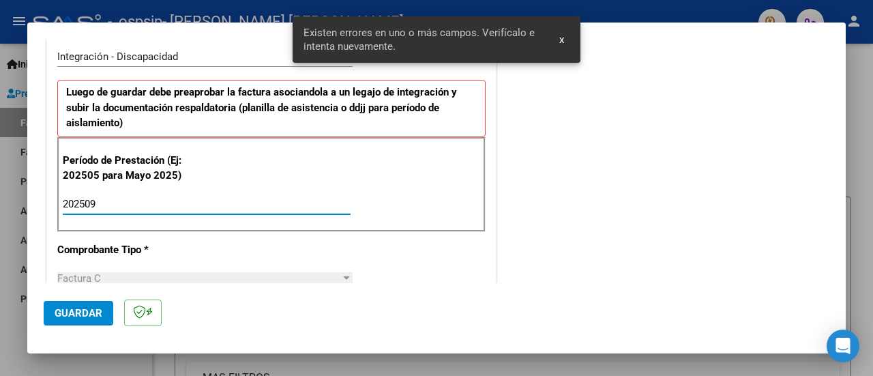
type input "202509"
click at [441, 224] on div "Período de Prestación (Ej: 202505 para Mayo 2025) 202509 Ingrese el Período de …" at bounding box center [271, 184] width 428 height 95
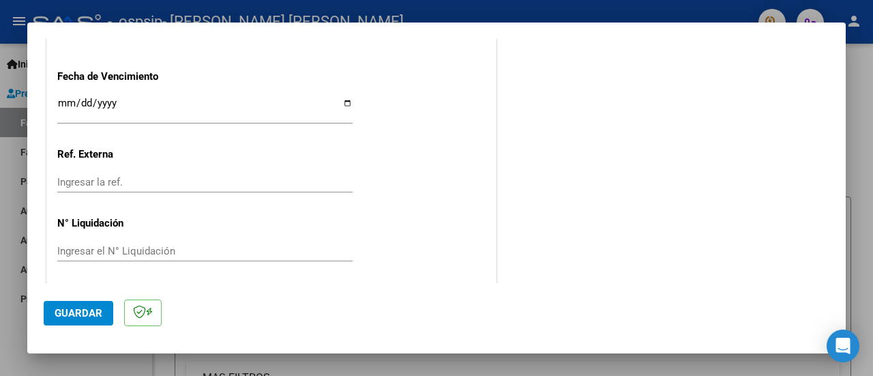
scroll to position [984, 0]
click at [74, 311] on span "Guardar" at bounding box center [79, 313] width 48 height 12
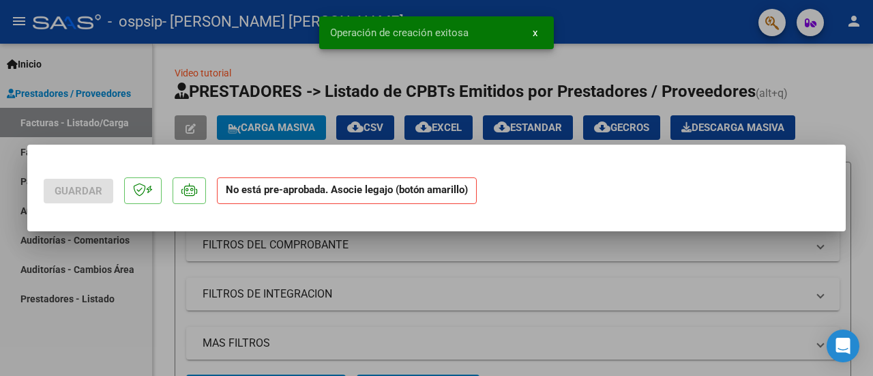
scroll to position [0, 0]
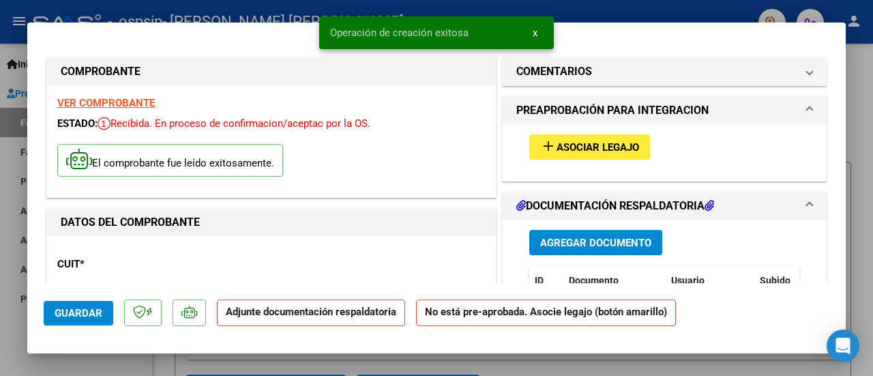
click at [604, 147] on span "Asociar Legajo" at bounding box center [598, 147] width 83 height 12
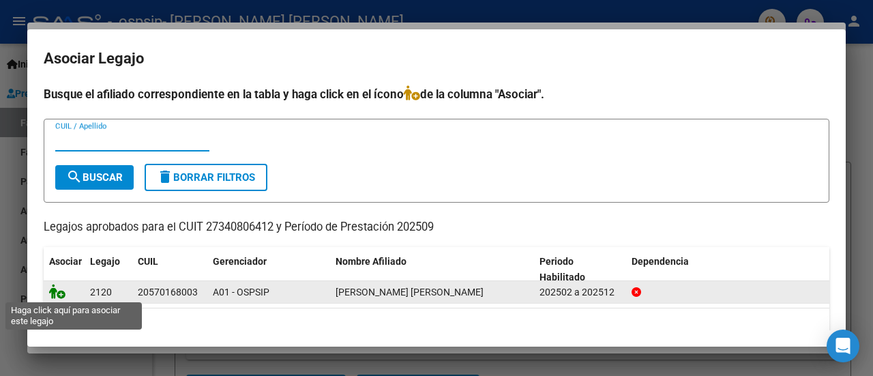
click at [61, 291] on icon at bounding box center [57, 291] width 16 height 15
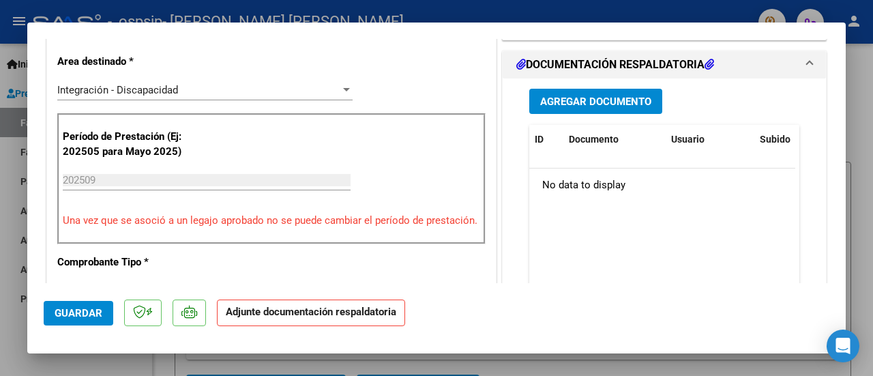
scroll to position [335, 0]
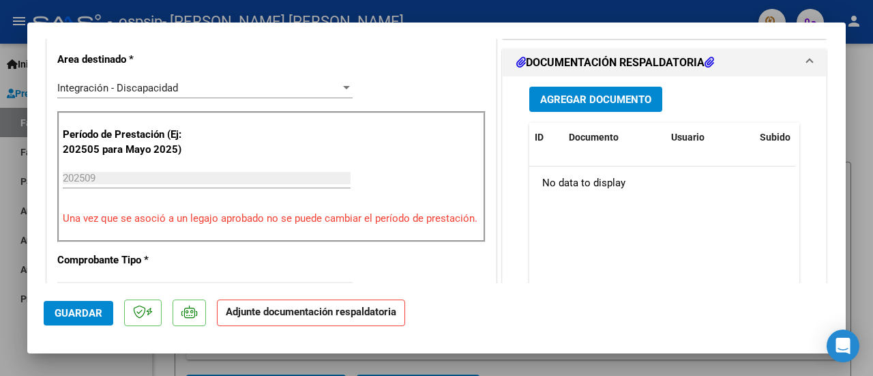
click at [583, 106] on span "Agregar Documento" at bounding box center [595, 99] width 111 height 12
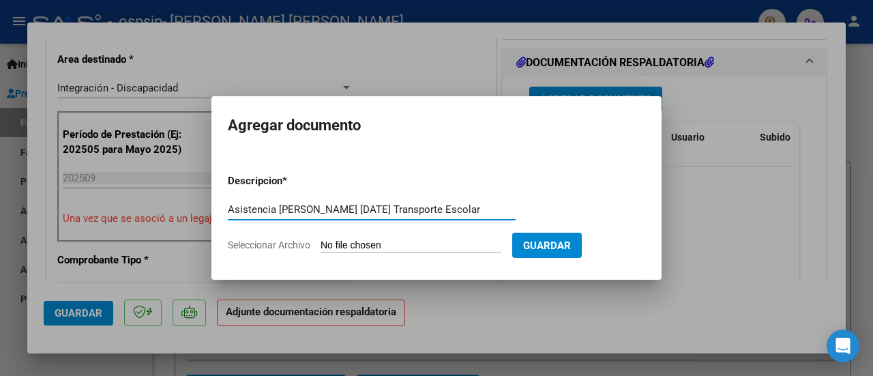
scroll to position [0, 29]
type input "Asistencia Mateo Suarez Benitez Septiembre 2025 Transporte Escolar"
click at [350, 234] on form "Descripcion * Asistencia Mateo Suarez Benitez Septiembre 2025 Transporte Escola…" at bounding box center [436, 213] width 417 height 100
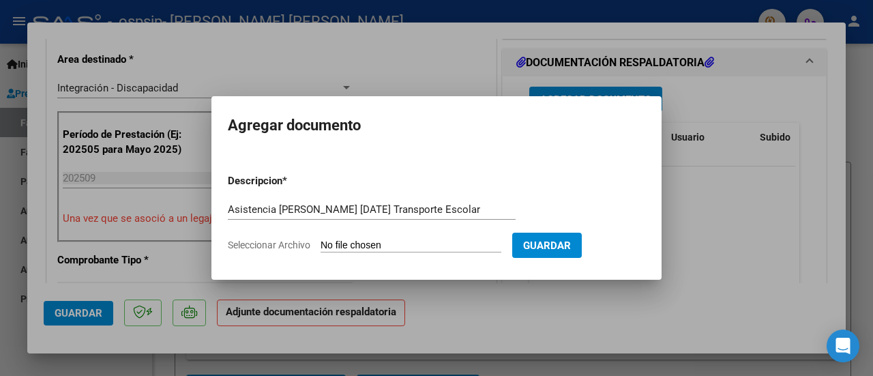
click at [346, 244] on input "Seleccionar Archivo" at bounding box center [411, 245] width 181 height 13
type input "C:\fakepath\Asistencia Mateo Suárez Benitez Septiembre 2025 Transporte Escolar.…"
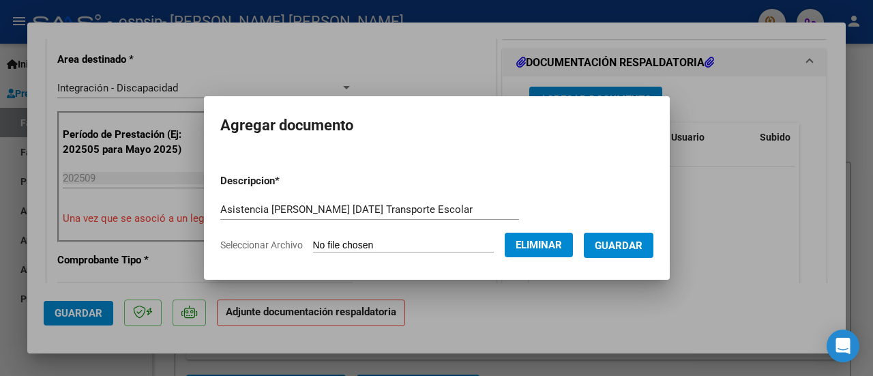
click at [633, 241] on span "Guardar" at bounding box center [619, 245] width 48 height 12
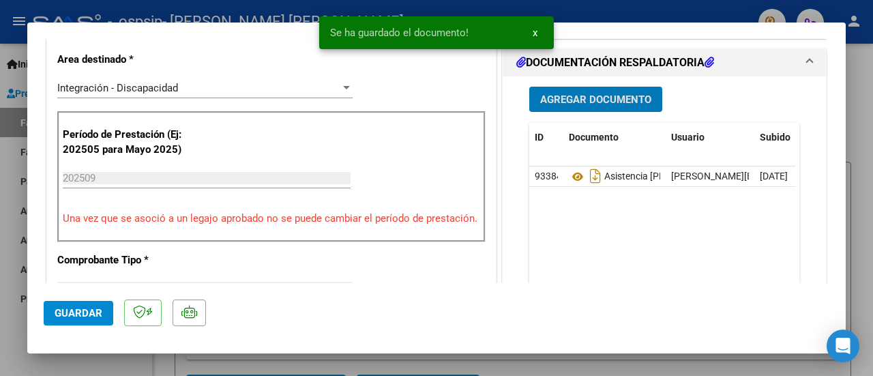
click at [600, 106] on span "Agregar Documento" at bounding box center [595, 99] width 111 height 12
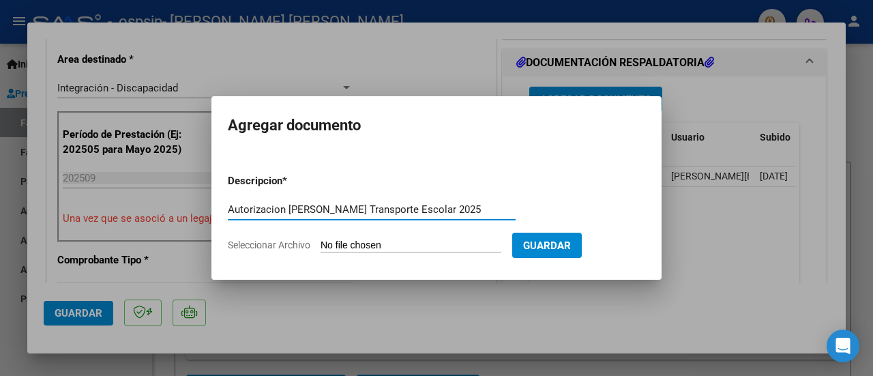
type input "Autorizacion Mateo Suarez Benitez Transporte Escolar 2025"
click at [343, 239] on app-file-uploader "Seleccionar Archivo" at bounding box center [370, 245] width 284 height 12
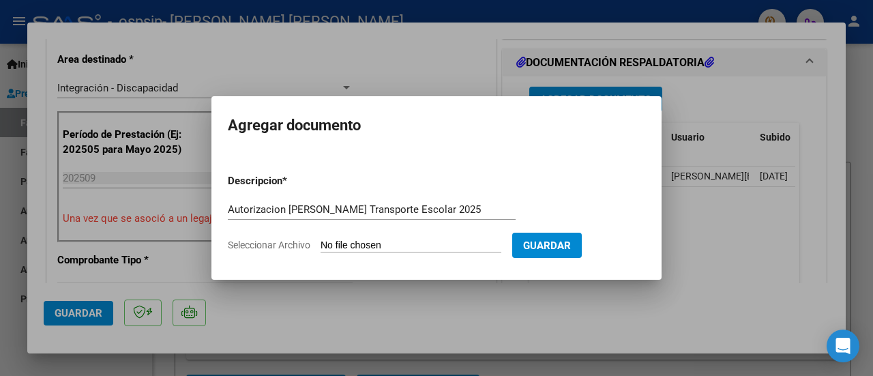
click at [337, 242] on input "Seleccionar Archivo" at bounding box center [411, 245] width 181 height 13
type input "C:\fakepath\Autorizacion 2025 Transporte Escolar Mateo Suarez Benitez.pdf"
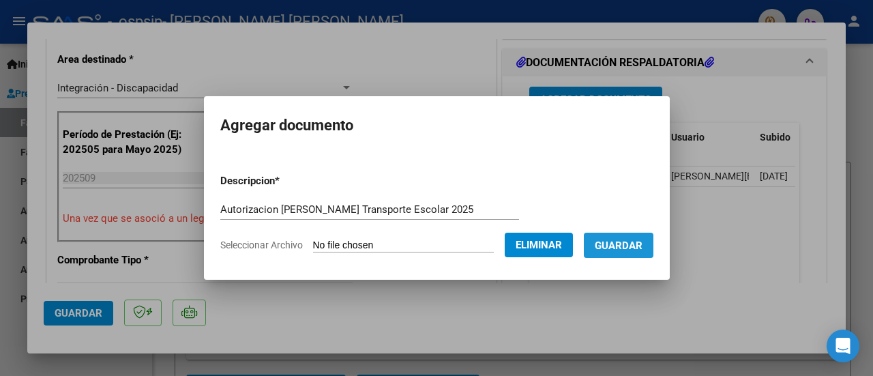
click at [638, 252] on button "Guardar" at bounding box center [619, 245] width 70 height 25
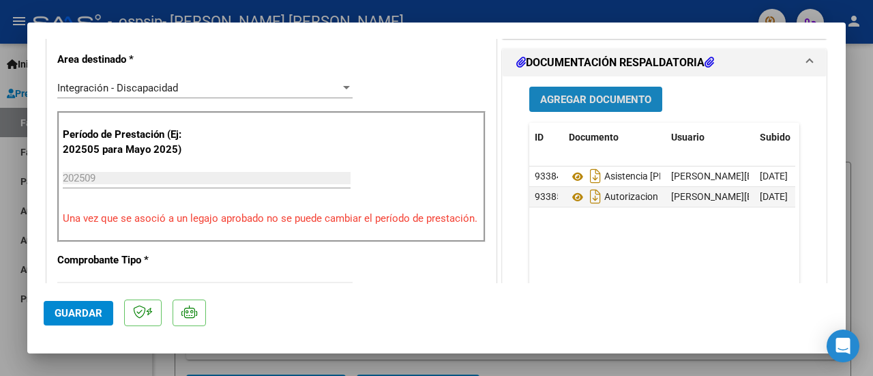
click at [593, 106] on span "Agregar Documento" at bounding box center [595, 99] width 111 height 12
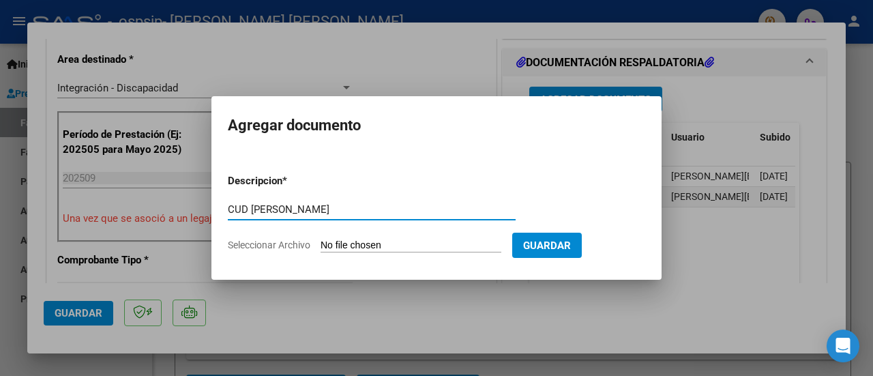
type input "CUD [PERSON_NAME]"
click at [340, 237] on form "Descripcion * CUD Mateo Suarez Benitez Escriba aquí una descripcion Seleccionar…" at bounding box center [436, 213] width 417 height 100
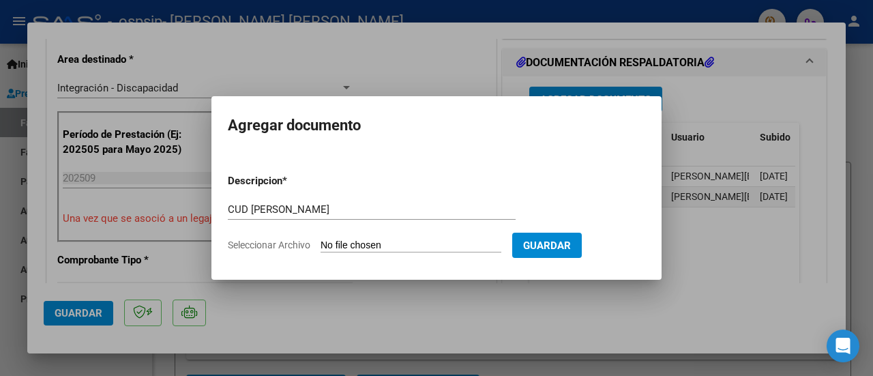
click at [358, 253] on form "Descripcion * CUD Mateo Suarez Benitez Escriba aquí una descripcion Seleccionar…" at bounding box center [436, 213] width 417 height 100
click at [353, 239] on input "Seleccionar Archivo" at bounding box center [411, 245] width 181 height 13
type input "C:\fakepath\CUD [PERSON_NAME].pdf"
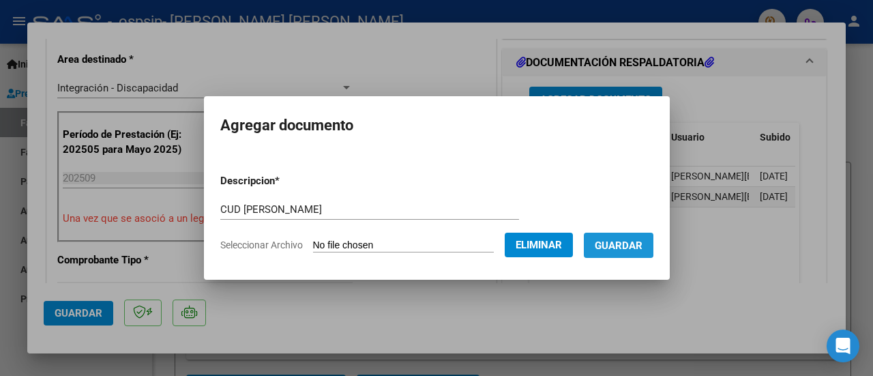
click at [614, 239] on span "Guardar" at bounding box center [619, 245] width 48 height 12
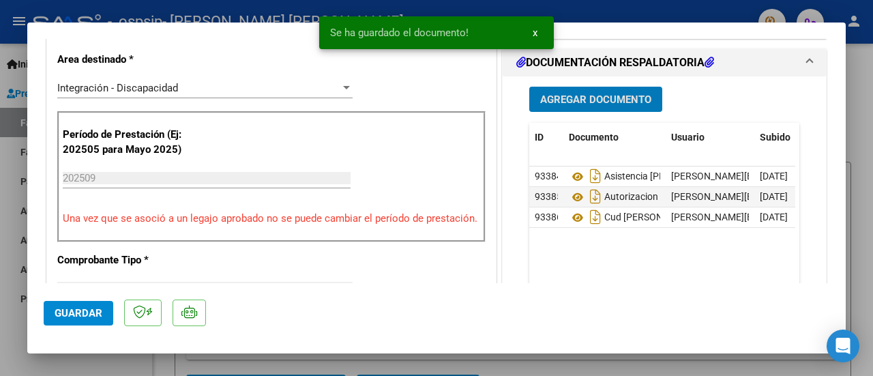
click at [568, 106] on span "Agregar Documento" at bounding box center [595, 99] width 111 height 12
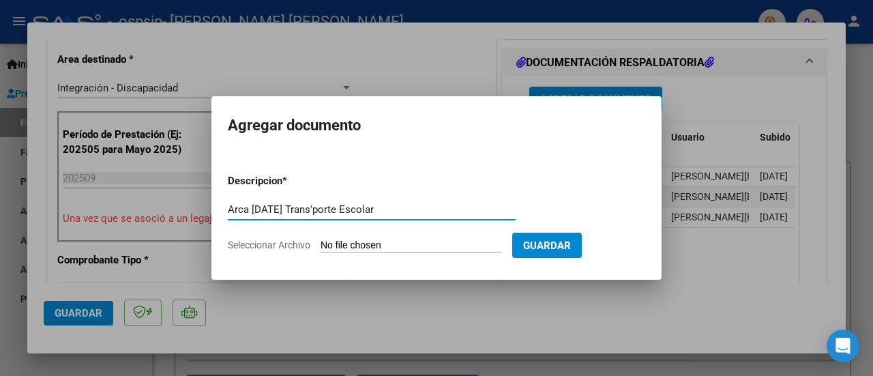
click at [360, 205] on input "Arca Septiembre 2025 Trans'porte Escolar" at bounding box center [372, 209] width 288 height 12
type input "Arca Septiembre 2025 Transporte Escolar"
click at [371, 243] on input "Seleccionar Archivo" at bounding box center [411, 245] width 181 height 13
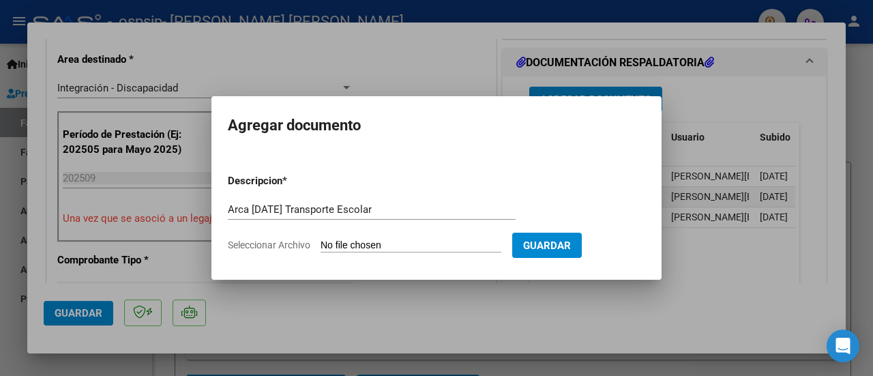
type input "C:\fakepath\Arca Septiembre 2025 Transporte Escolar.pdf"
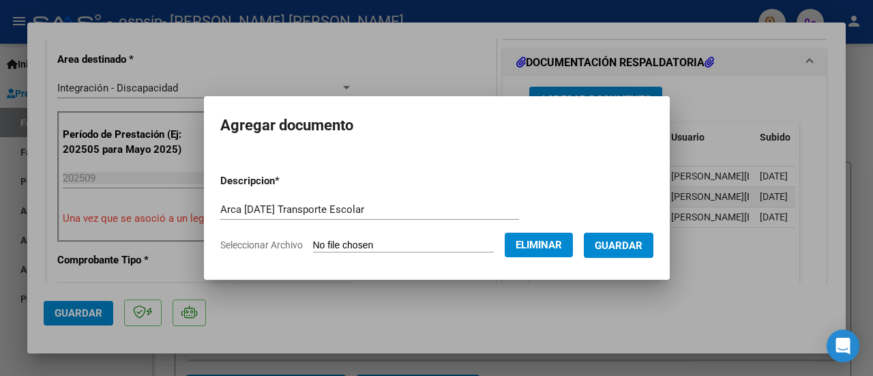
click at [638, 234] on button "Guardar" at bounding box center [619, 245] width 70 height 25
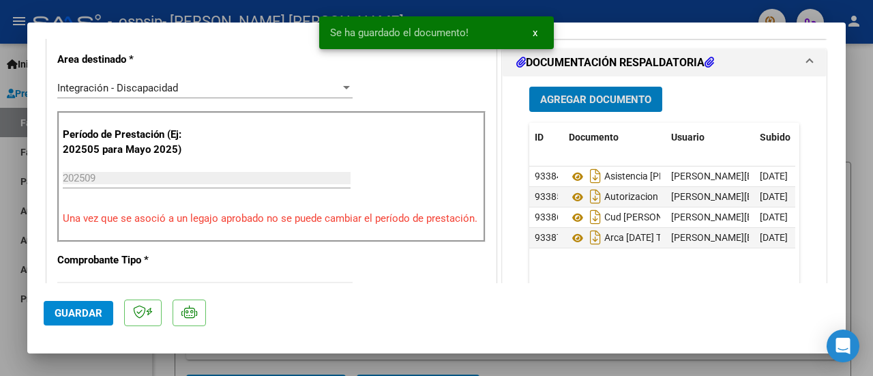
click at [559, 106] on span "Agregar Documento" at bounding box center [595, 99] width 111 height 12
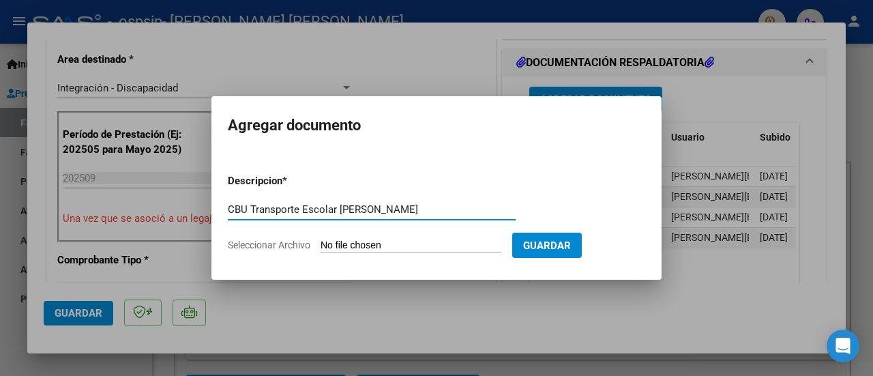
type input "CBU Transporte Escolar Noelia Rocio Centeno"
click at [381, 246] on input "Seleccionar Archivo" at bounding box center [411, 245] width 181 height 13
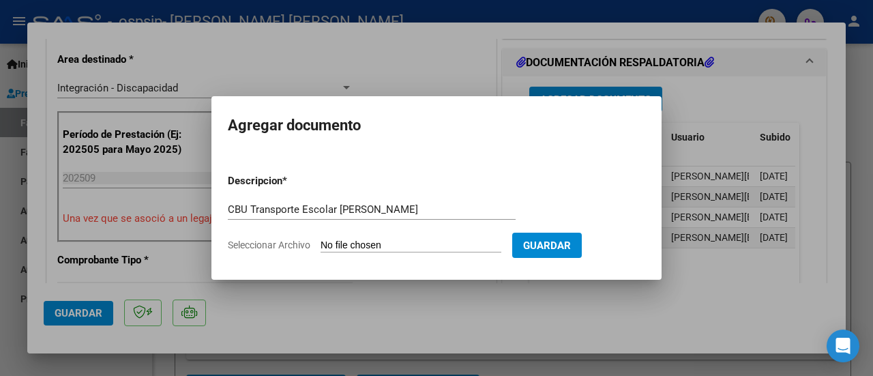
type input "C:\fakepath\CBU Transporte Escolar.pdf"
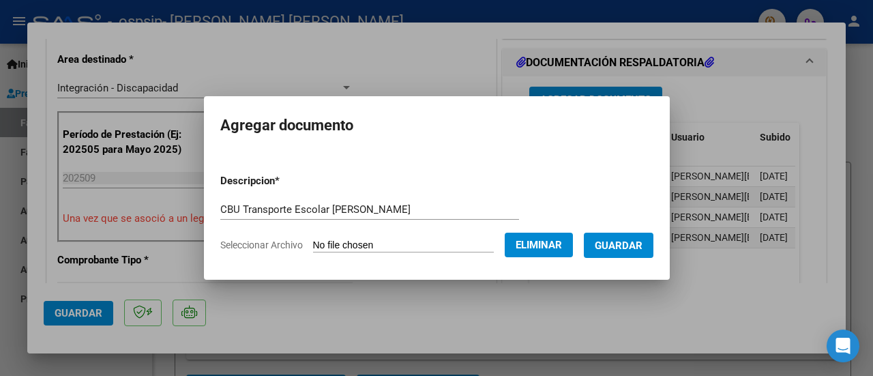
click at [634, 246] on span "Guardar" at bounding box center [619, 245] width 48 height 12
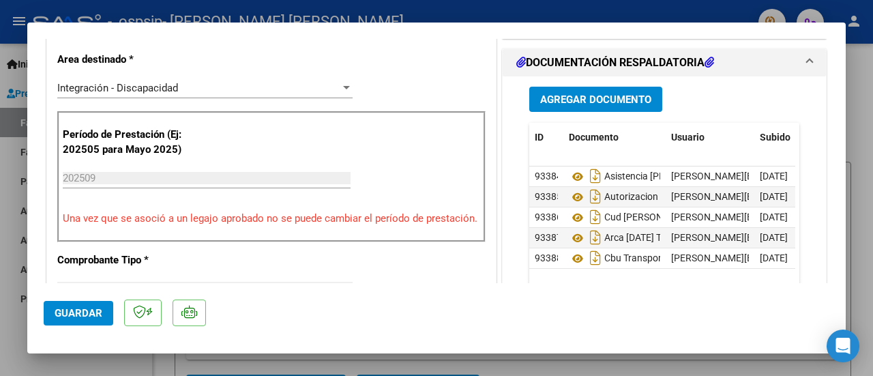
scroll to position [989, 0]
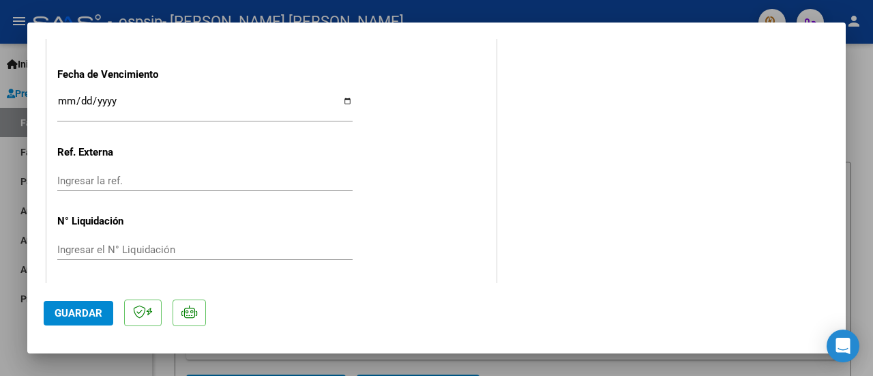
click at [89, 310] on span "Guardar" at bounding box center [79, 313] width 48 height 12
click at [857, 145] on div at bounding box center [436, 188] width 873 height 376
type input "$ 0,00"
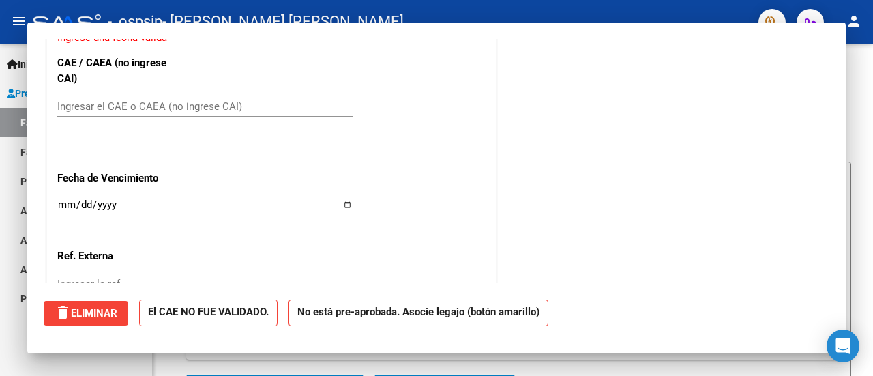
scroll to position [1093, 0]
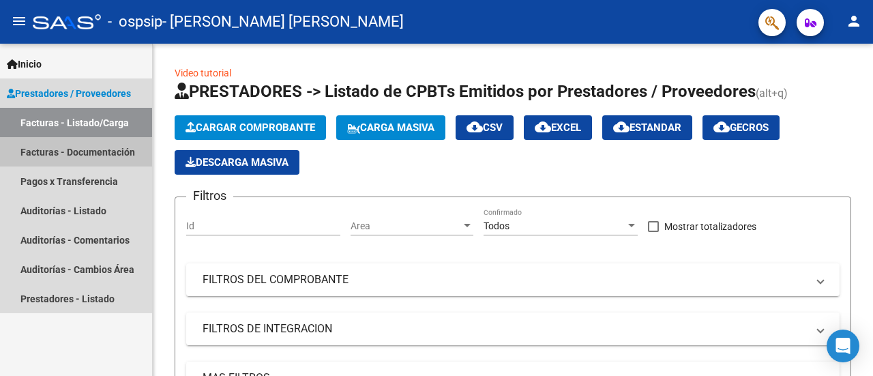
click at [74, 165] on link "Facturas - Documentación" at bounding box center [76, 151] width 152 height 29
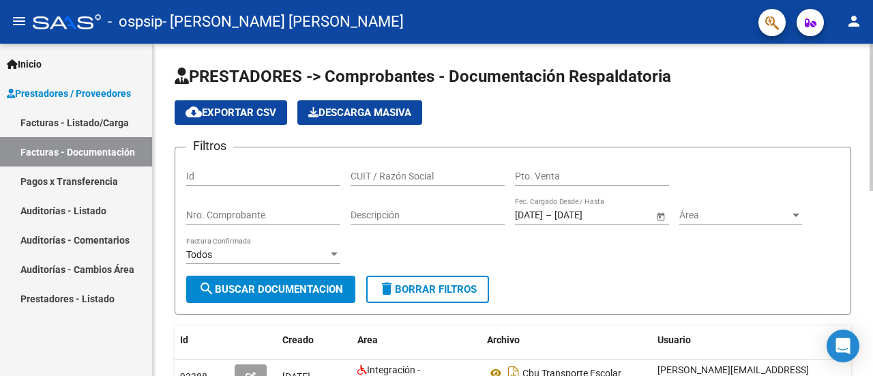
click at [872, 27] on div "menu - ospsip - CENTENO NOELIA ROCIO person Inicio Instructivos Contacto OS Pre…" at bounding box center [436, 188] width 873 height 376
click at [853, 25] on mat-icon "person" at bounding box center [854, 21] width 16 height 16
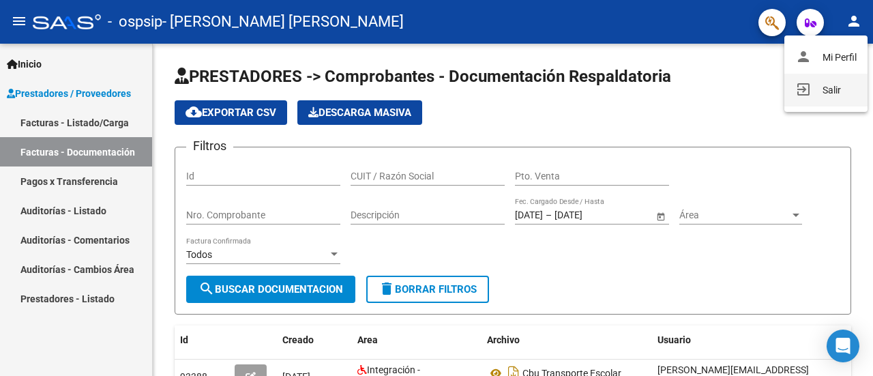
click at [823, 96] on button "exit_to_app Salir" at bounding box center [825, 90] width 83 height 33
